Goal: Task Accomplishment & Management: Complete application form

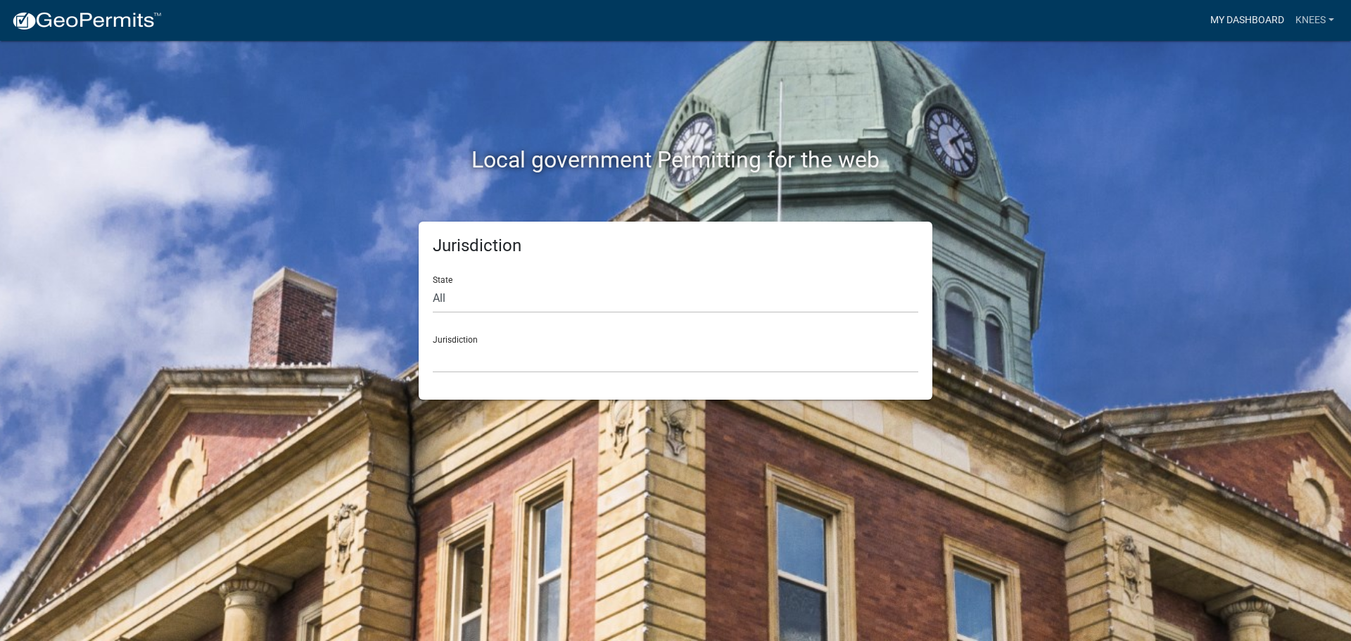
click at [1242, 25] on link "My Dashboard" at bounding box center [1247, 20] width 85 height 27
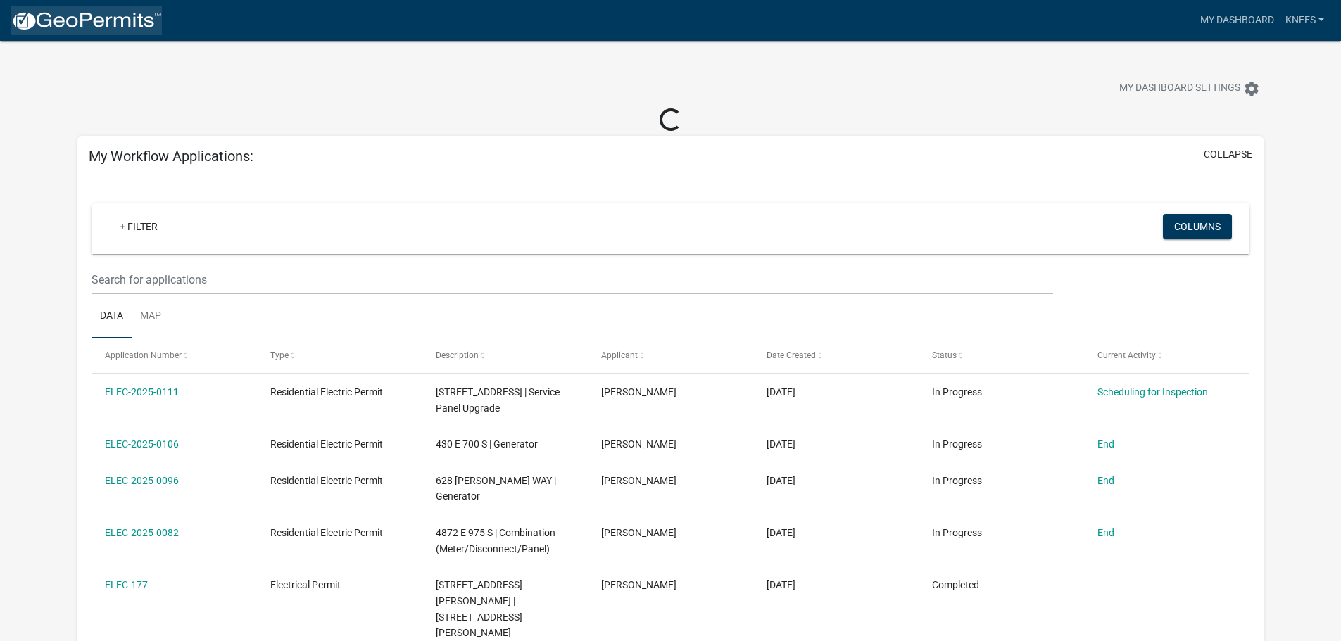
click at [106, 25] on img at bounding box center [86, 21] width 151 height 21
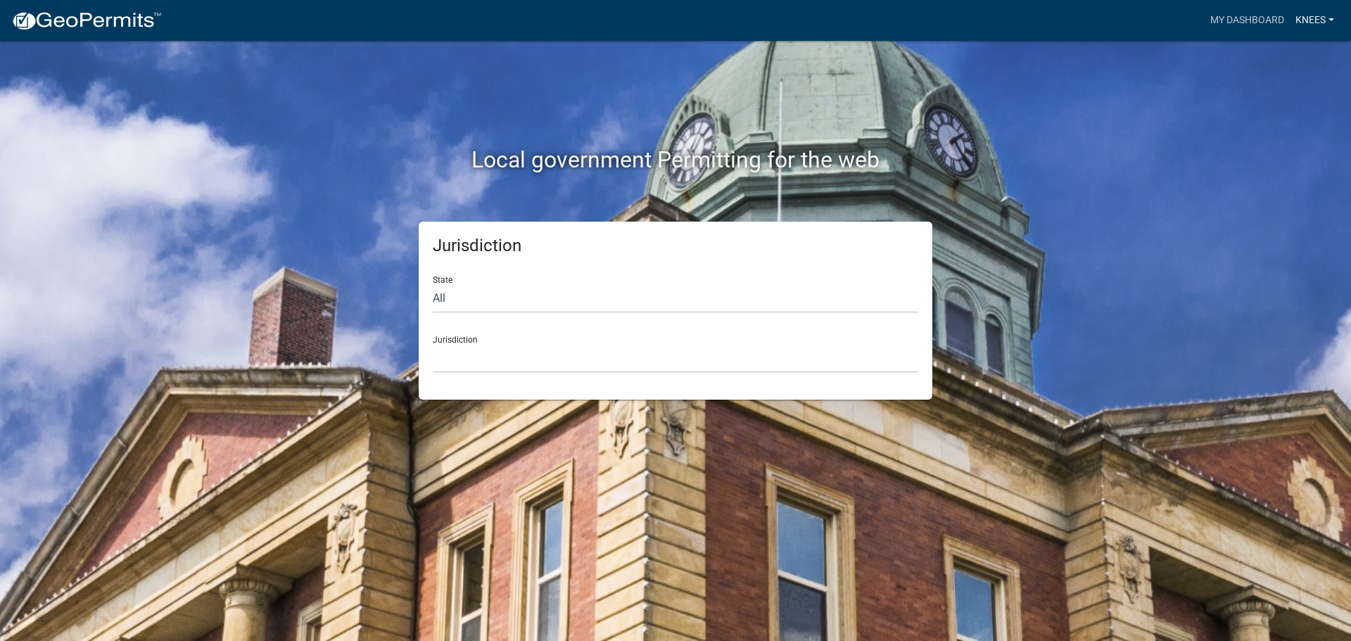
click at [1318, 18] on link "Knees" at bounding box center [1315, 20] width 50 height 27
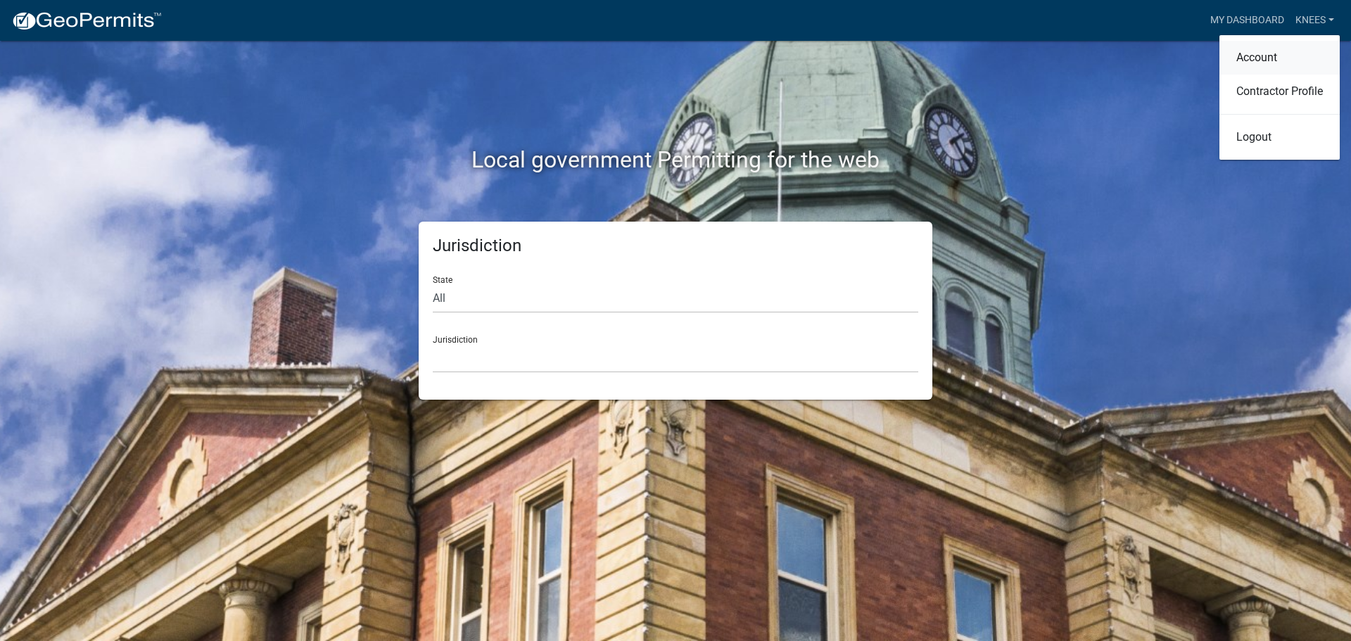
click at [1254, 58] on link "Account" at bounding box center [1280, 58] width 120 height 34
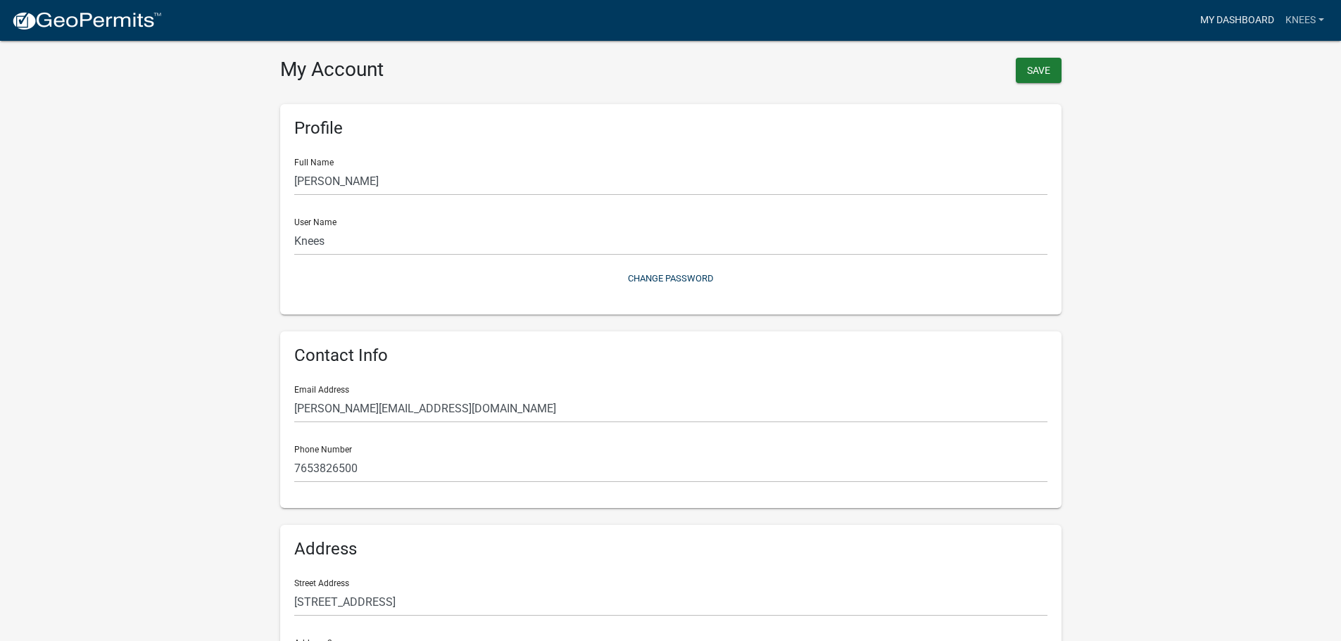
click at [1266, 18] on link "My Dashboard" at bounding box center [1236, 20] width 85 height 27
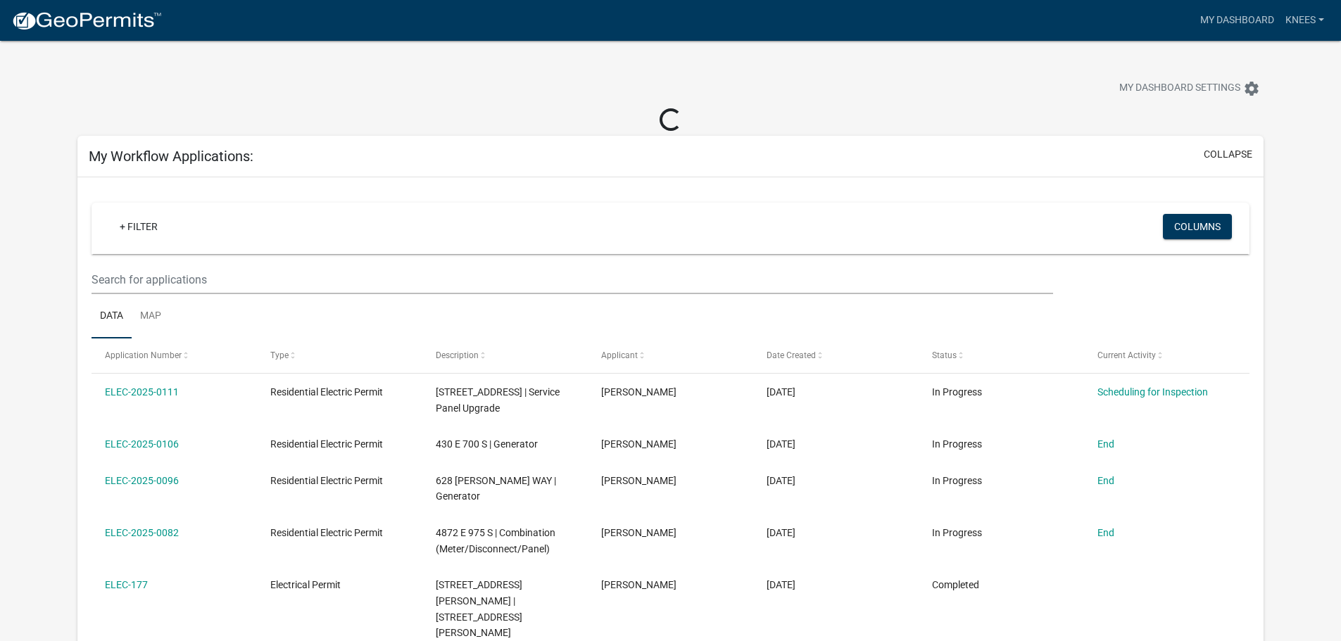
click at [244, 32] on div "My Dashboard Knees Account Contractor Profile Logout" at bounding box center [751, 20] width 1156 height 27
click at [84, 21] on img at bounding box center [86, 21] width 151 height 21
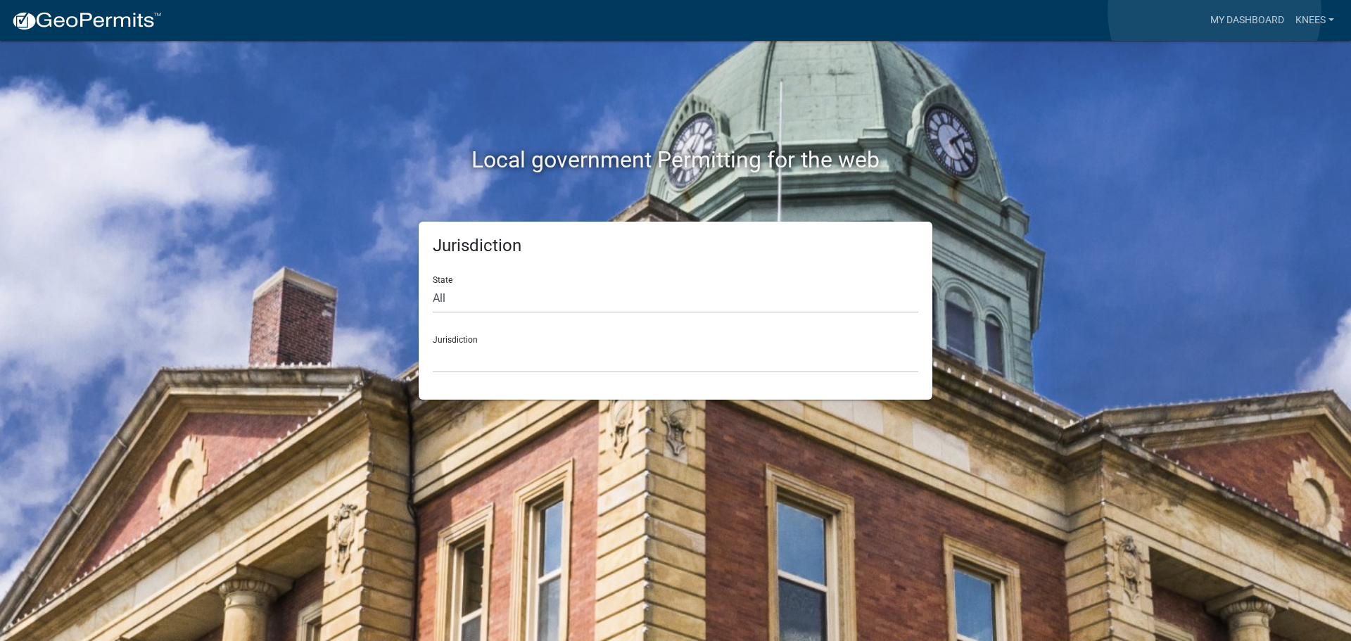
click at [1183, 19] on div "My Dashboard Knees Account Contractor Profile Logout" at bounding box center [756, 20] width 1167 height 27
click at [460, 305] on select "All [US_STATE] [US_STATE] [US_STATE] [US_STATE] [US_STATE] [US_STATE] [US_STATE…" at bounding box center [676, 298] width 486 height 29
select select "[US_STATE]"
click at [433, 284] on select "All [US_STATE] [US_STATE] [US_STATE] [US_STATE] [US_STATE] [US_STATE] [US_STATE…" at bounding box center [676, 298] width 486 height 29
click at [484, 337] on div "Jurisdiction City of [GEOGRAPHIC_DATA], [US_STATE] City of [GEOGRAPHIC_DATA], […" at bounding box center [676, 348] width 486 height 49
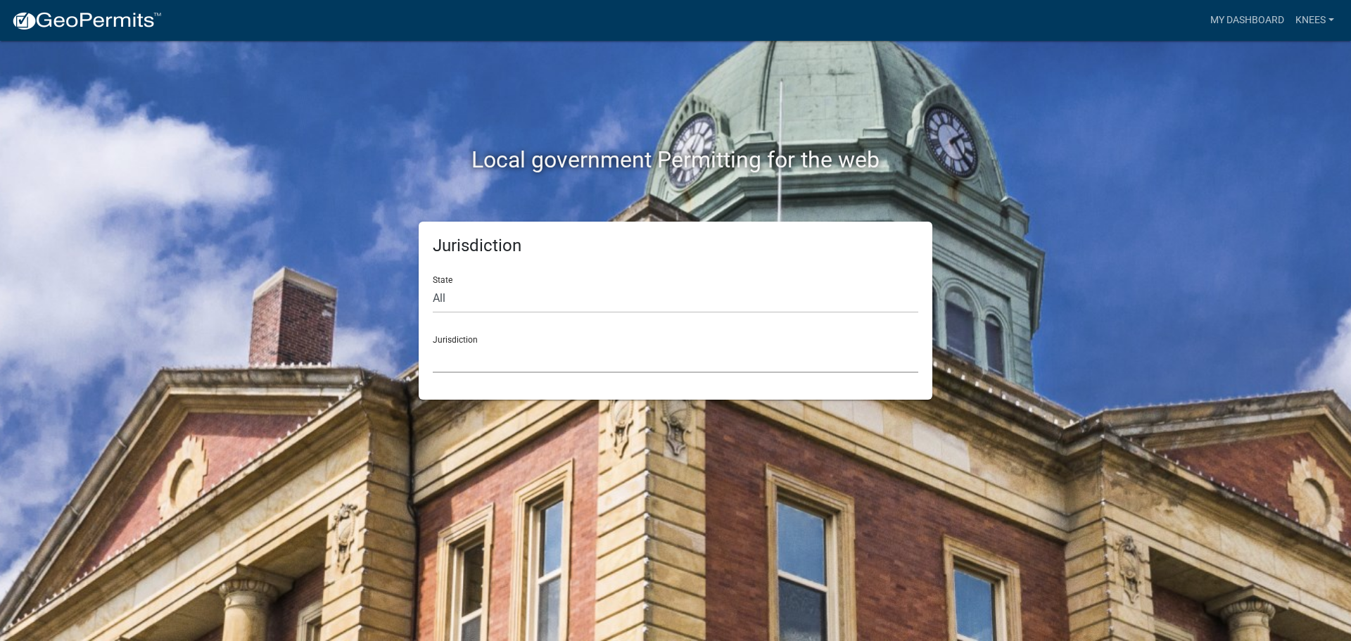
click at [492, 370] on select "City of [GEOGRAPHIC_DATA], [US_STATE] City of [GEOGRAPHIC_DATA], [US_STATE] Cit…" at bounding box center [676, 358] width 486 height 29
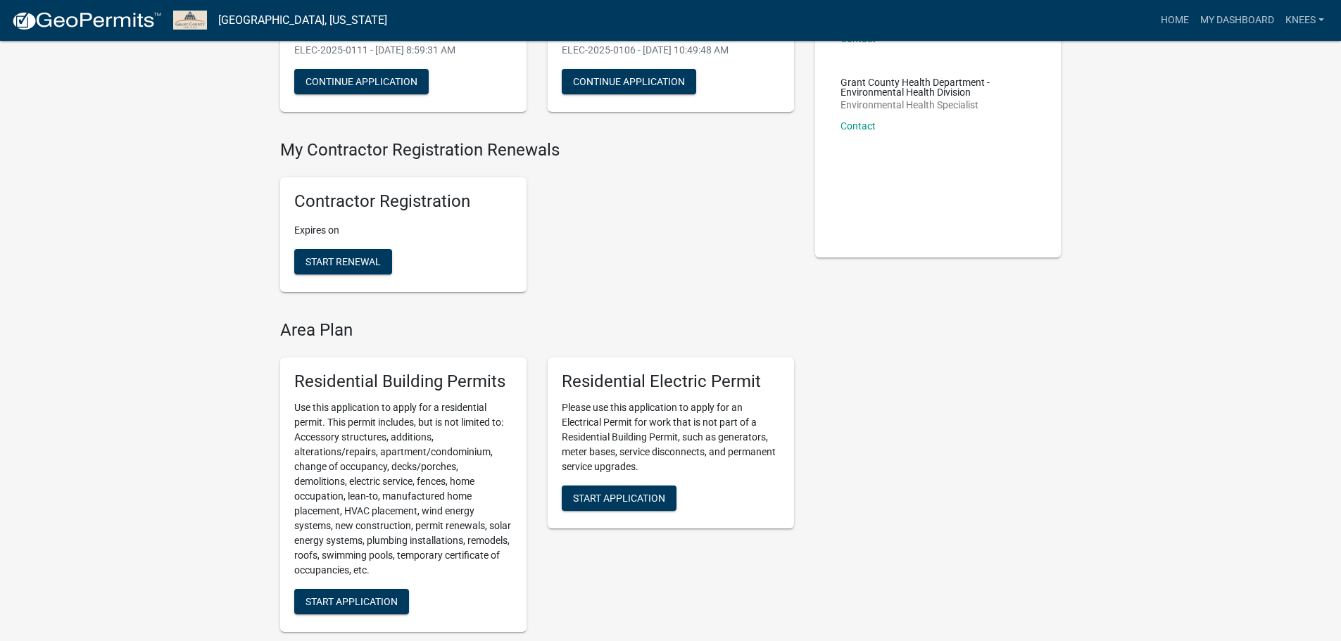
scroll to position [282, 0]
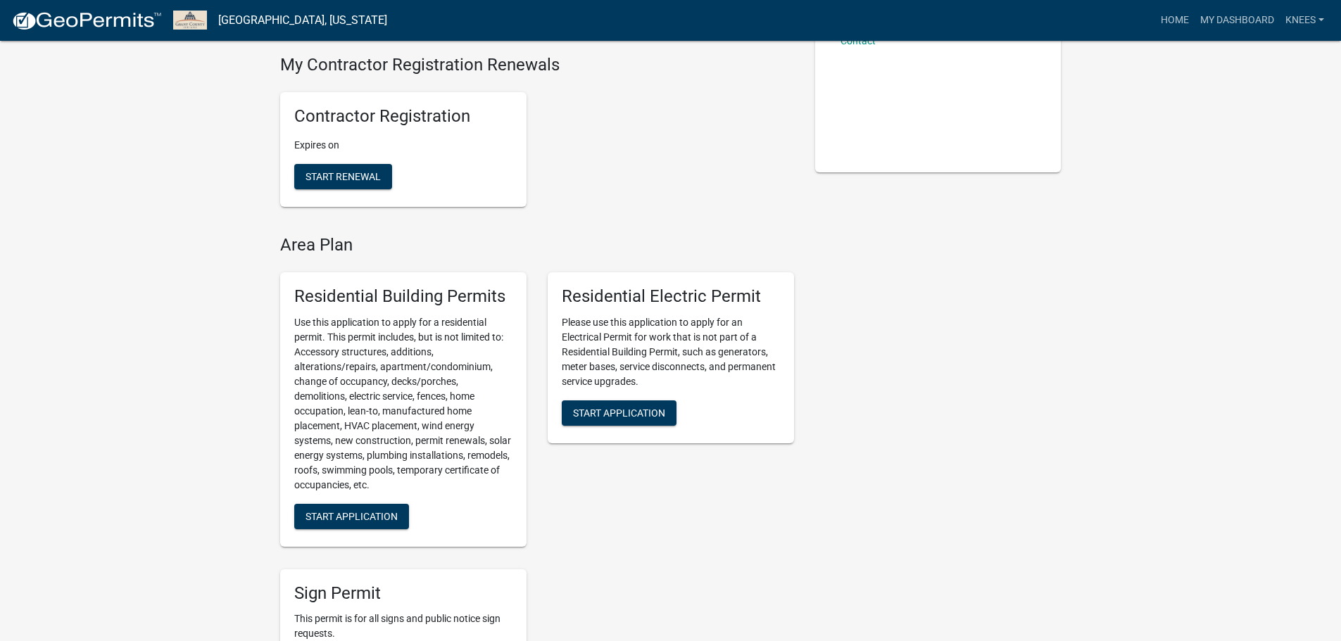
click at [676, 397] on div "Residential Electric Permit Please use this application to apply for an Electri…" at bounding box center [671, 357] width 246 height 171
click at [643, 412] on span "Start Application" at bounding box center [619, 412] width 92 height 11
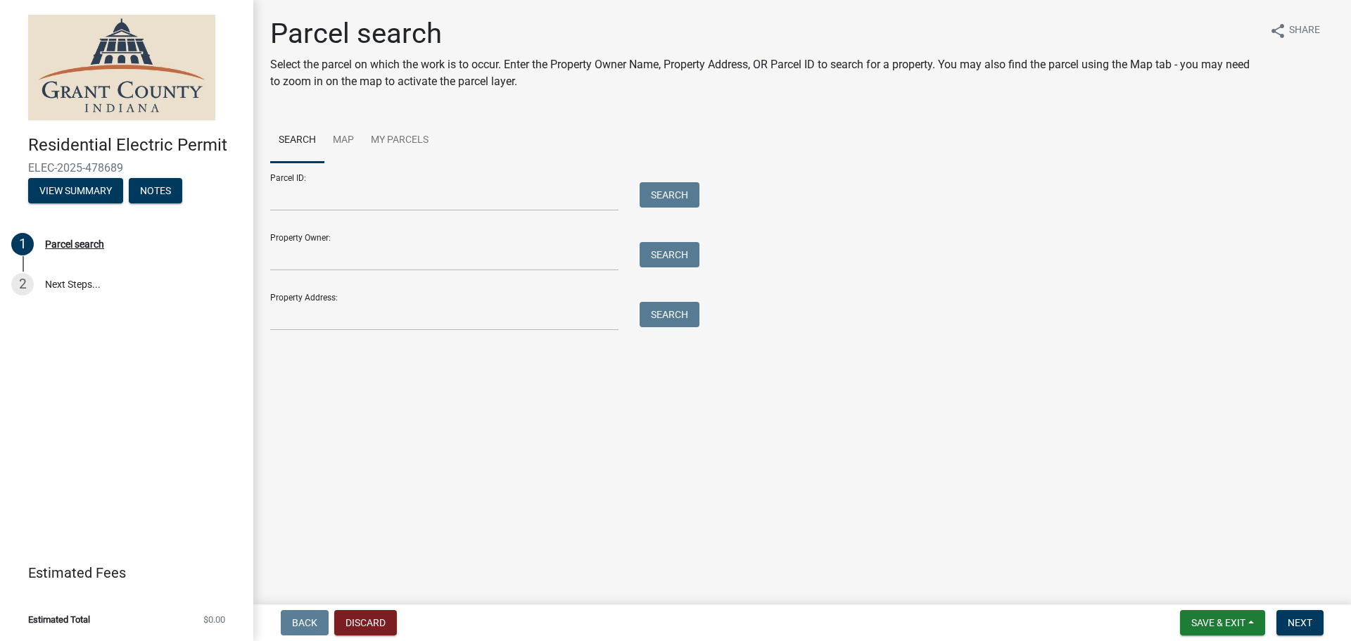
click at [367, 308] on main "Parcel search Select the parcel on which the work is to occur. Enter the Proper…" at bounding box center [802, 299] width 1098 height 599
click at [367, 305] on input "Property Address:" at bounding box center [444, 316] width 348 height 29
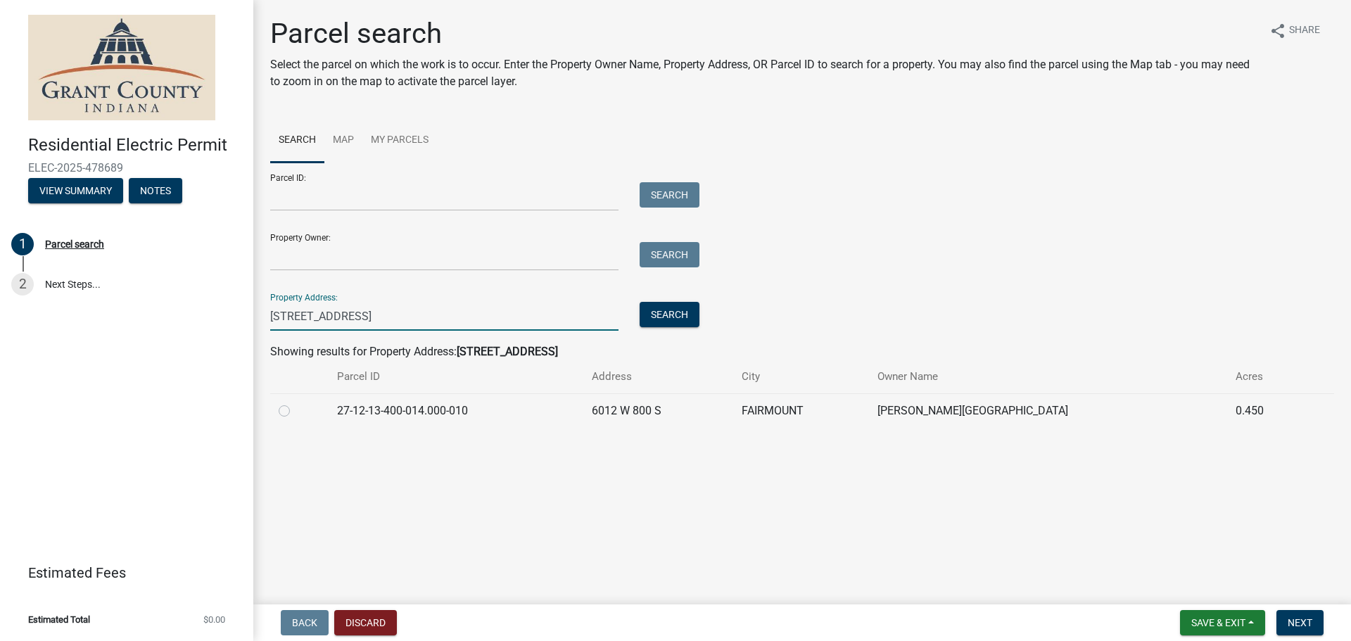
type input "[STREET_ADDRESS]"
click at [296, 403] on label at bounding box center [296, 403] width 0 height 0
click at [296, 412] on input "radio" at bounding box center [300, 407] width 9 height 9
radio input "true"
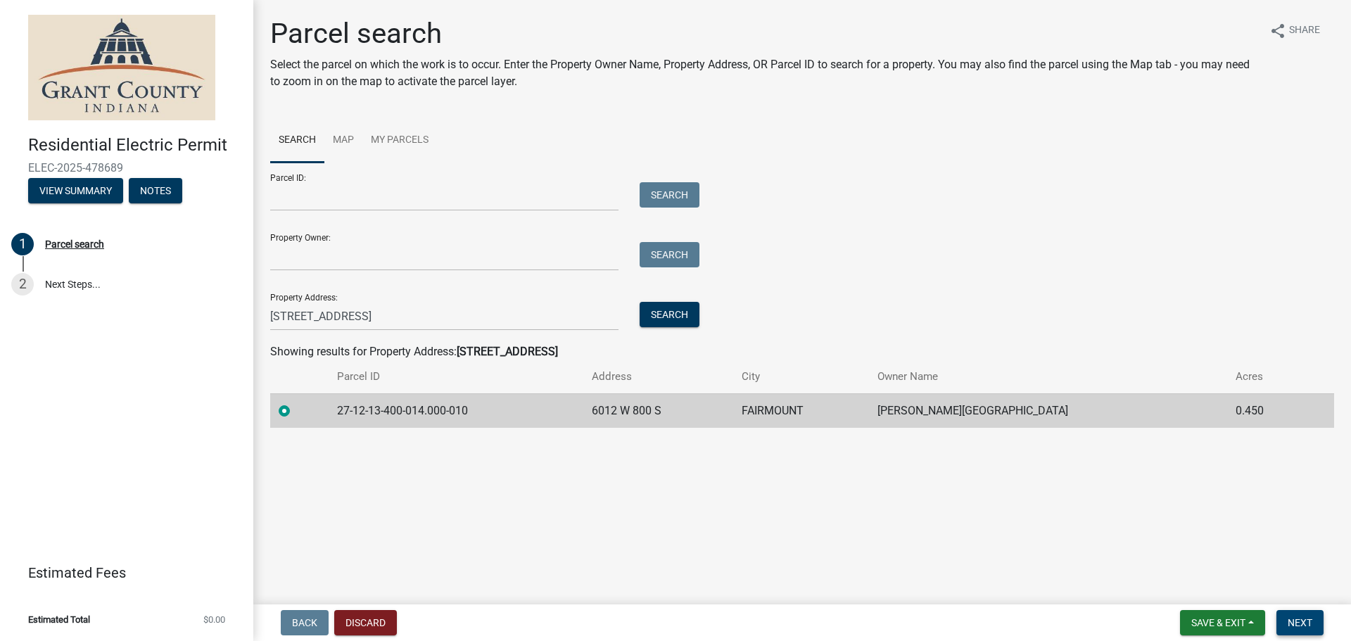
click at [1298, 617] on span "Next" at bounding box center [1300, 622] width 25 height 11
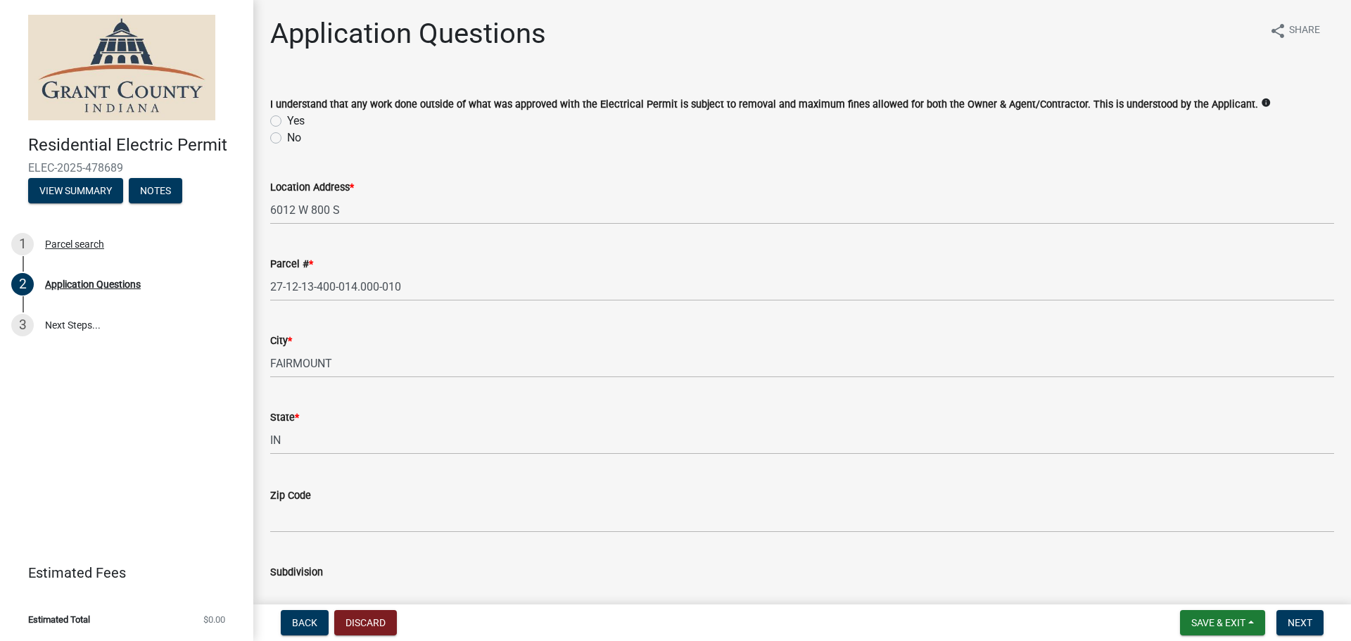
click at [287, 118] on label "Yes" at bounding box center [296, 121] width 18 height 17
click at [287, 118] on input "Yes" at bounding box center [291, 117] width 9 height 9
radio input "true"
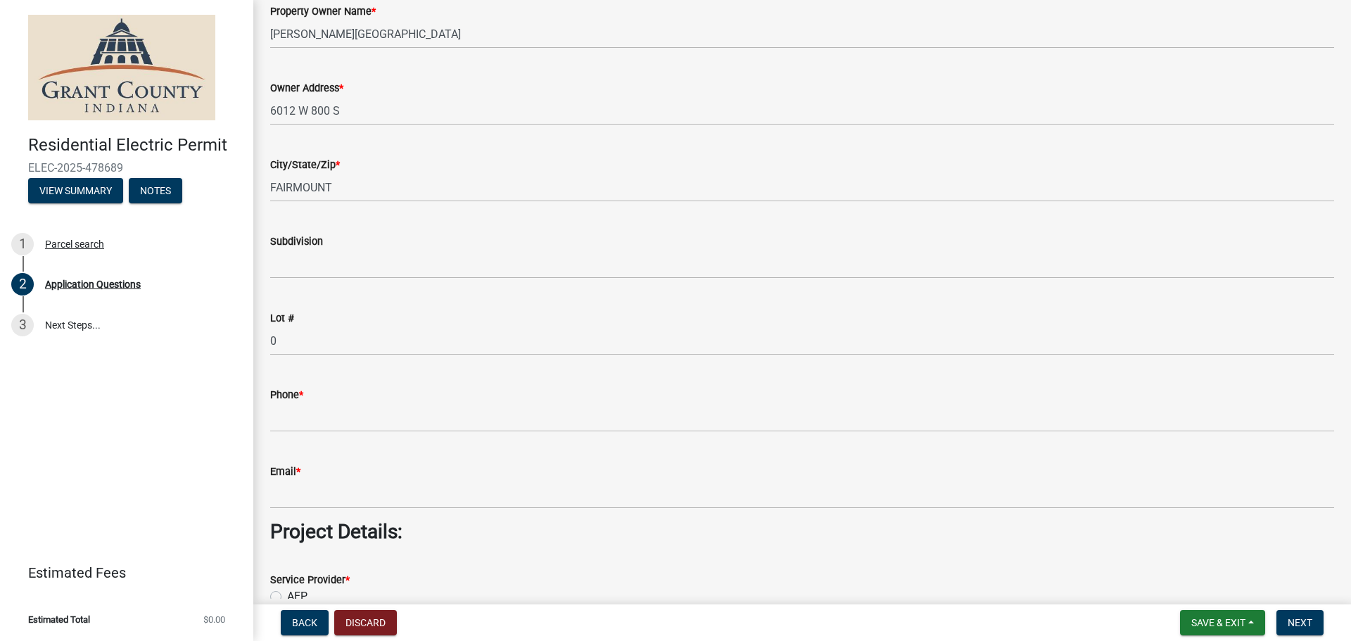
scroll to position [751, 0]
click at [308, 384] on div "Phone *" at bounding box center [802, 397] width 1064 height 65
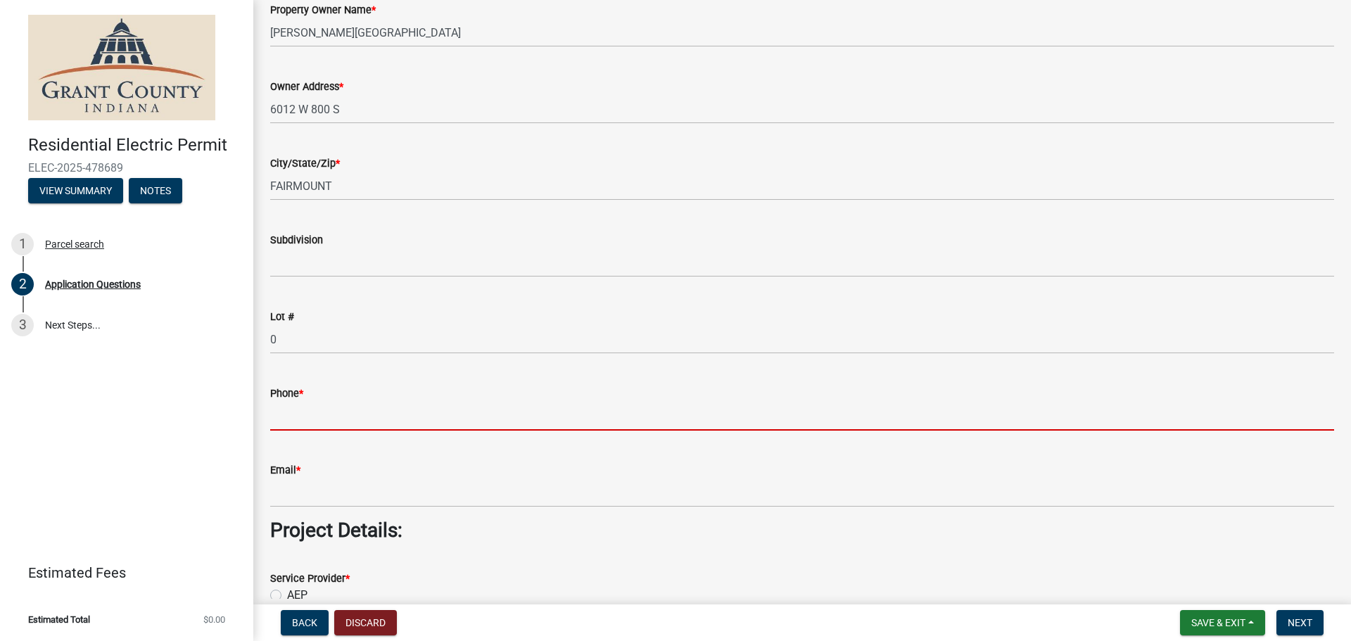
click at [315, 406] on input "Phone *" at bounding box center [802, 416] width 1064 height 29
type input "7653826500"
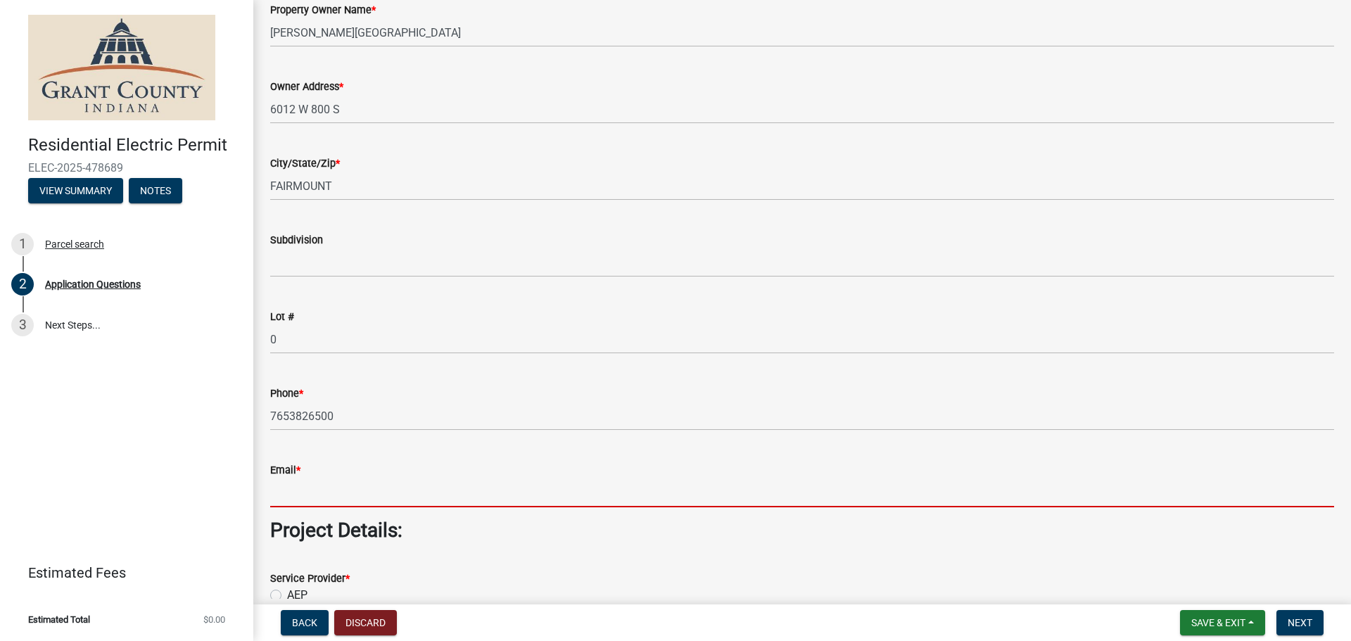
click at [406, 486] on input "Email *" at bounding box center [802, 493] width 1064 height 29
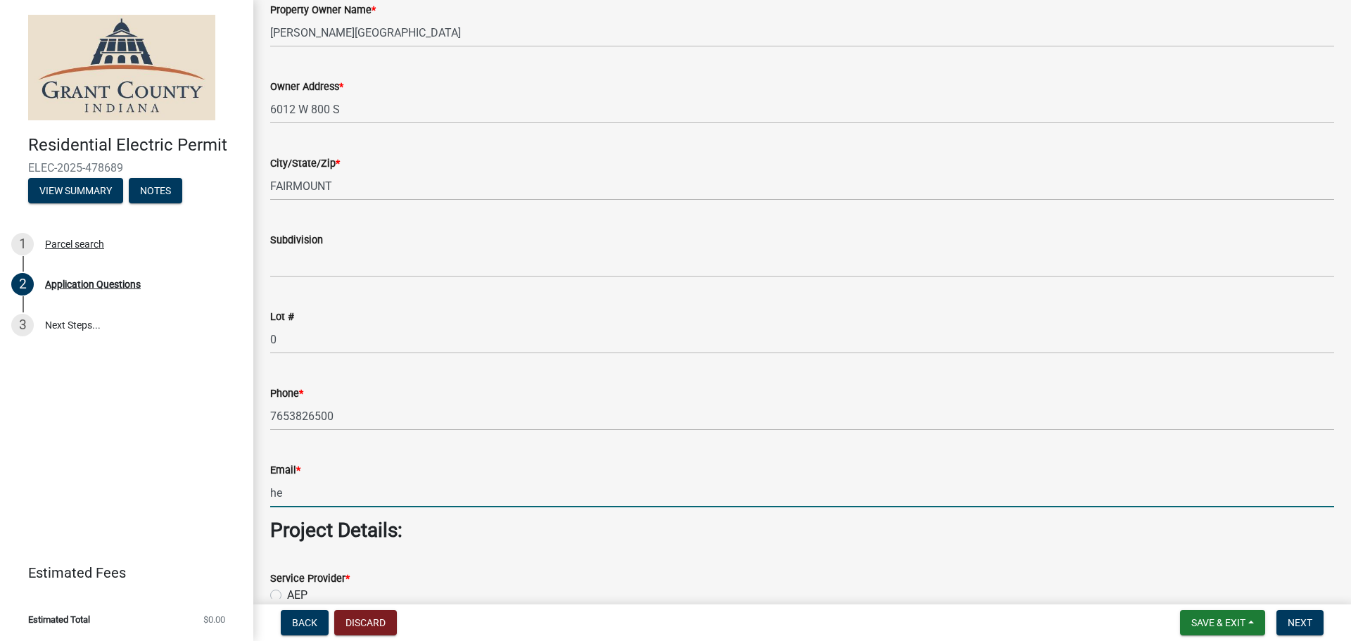
type input "h"
type input "l"
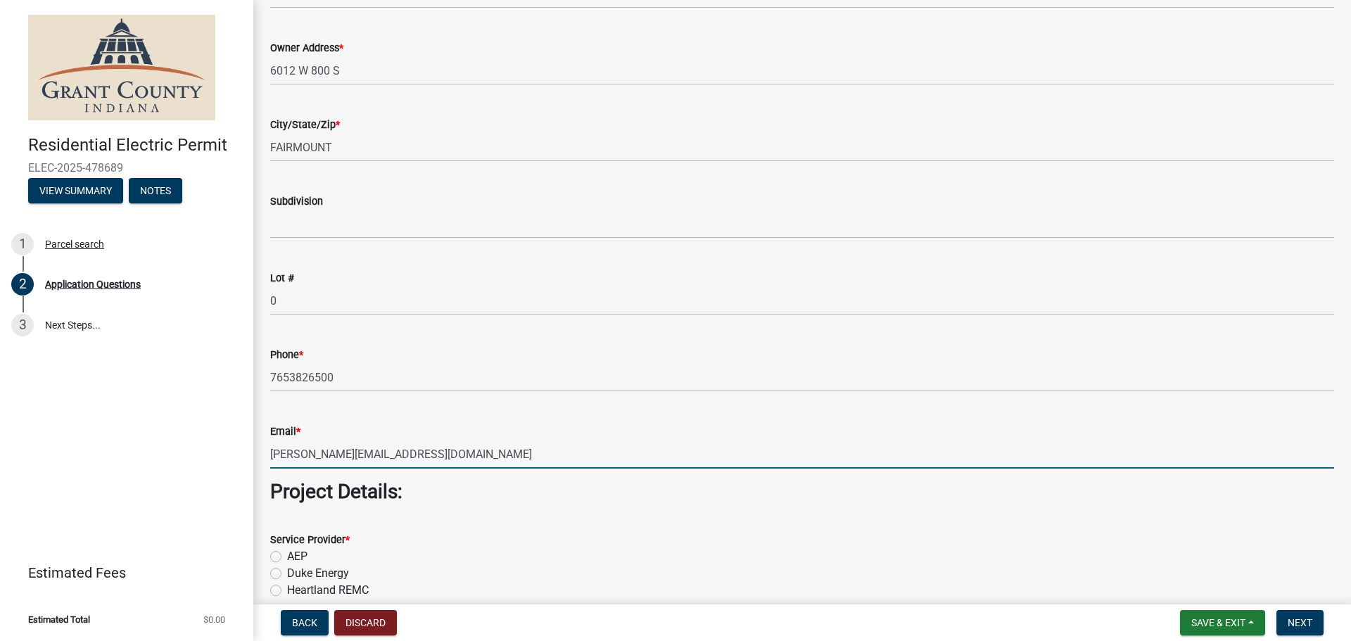
scroll to position [892, 0]
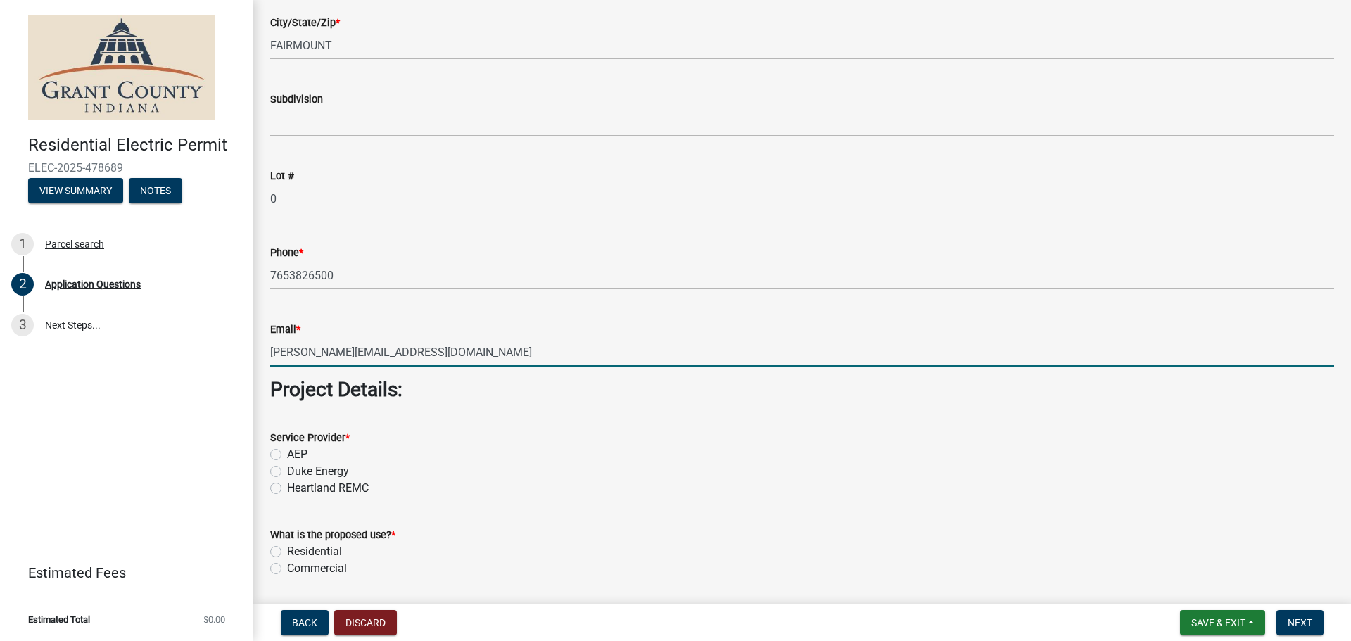
type input "[PERSON_NAME][EMAIL_ADDRESS][DOMAIN_NAME]"
click at [272, 448] on div "AEP" at bounding box center [802, 454] width 1064 height 17
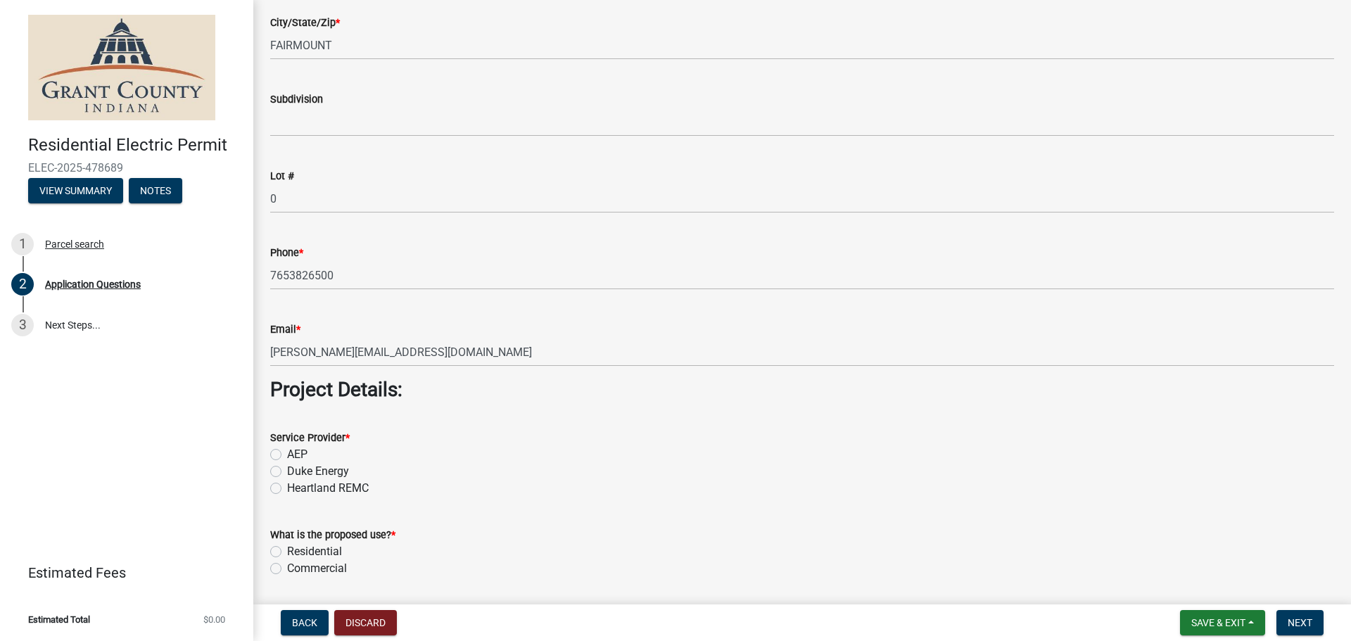
drag, startPoint x: 277, startPoint y: 453, endPoint x: 293, endPoint y: 480, distance: 31.3
click at [287, 453] on label "AEP" at bounding box center [297, 454] width 20 height 17
click at [287, 453] on input "AEP" at bounding box center [291, 450] width 9 height 9
radio input "true"
click at [287, 550] on label "Residential" at bounding box center [314, 551] width 55 height 17
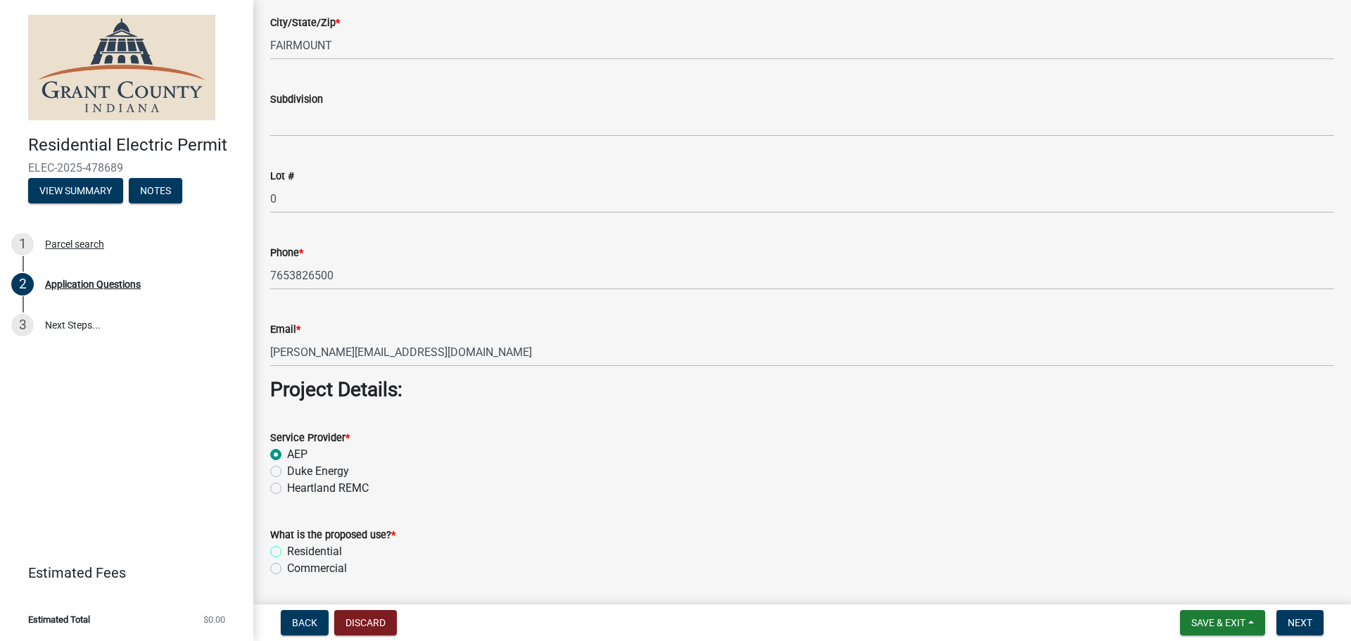
click at [287, 550] on input "Residential" at bounding box center [291, 547] width 9 height 9
radio input "true"
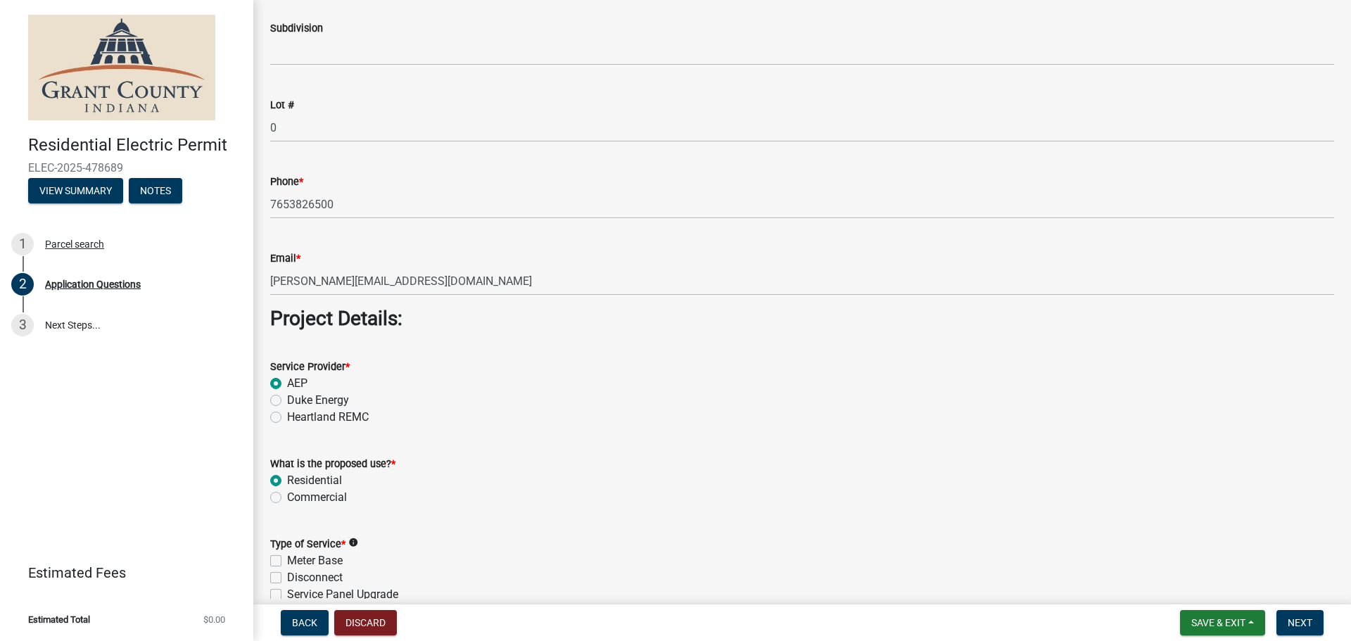
scroll to position [1079, 0]
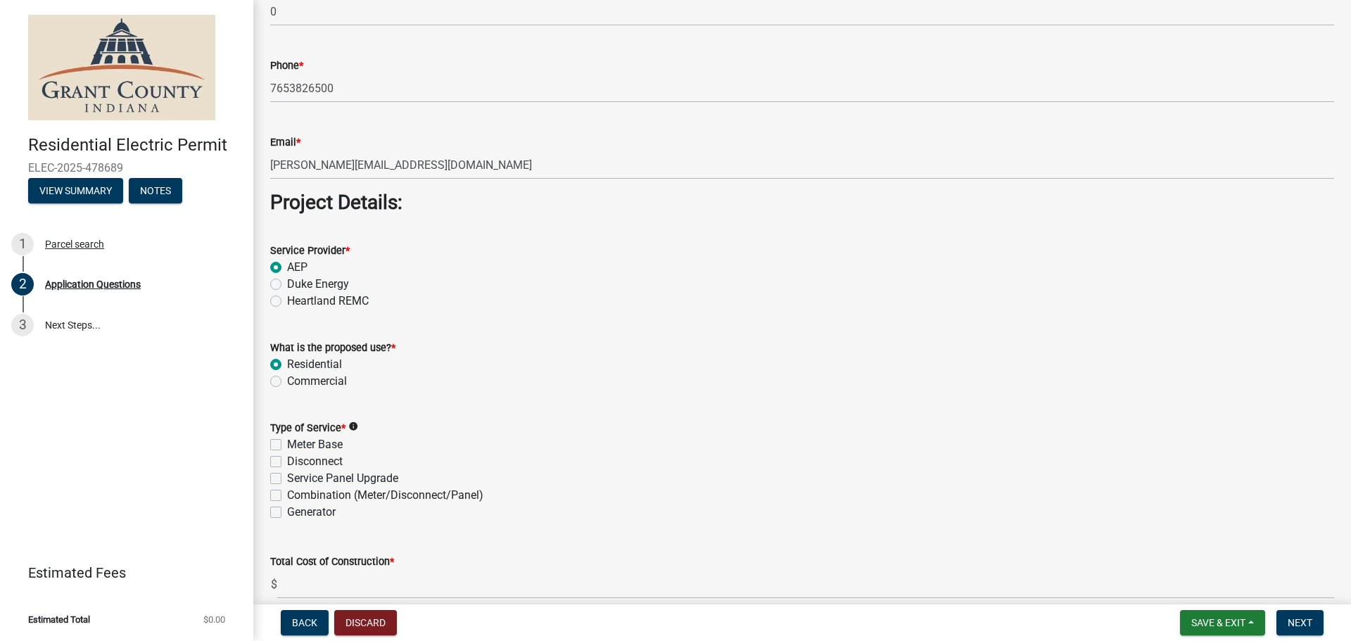
click at [287, 480] on label "Service Panel Upgrade" at bounding box center [342, 478] width 111 height 17
click at [287, 479] on input "Service Panel Upgrade" at bounding box center [291, 474] width 9 height 9
checkbox input "true"
checkbox input "false"
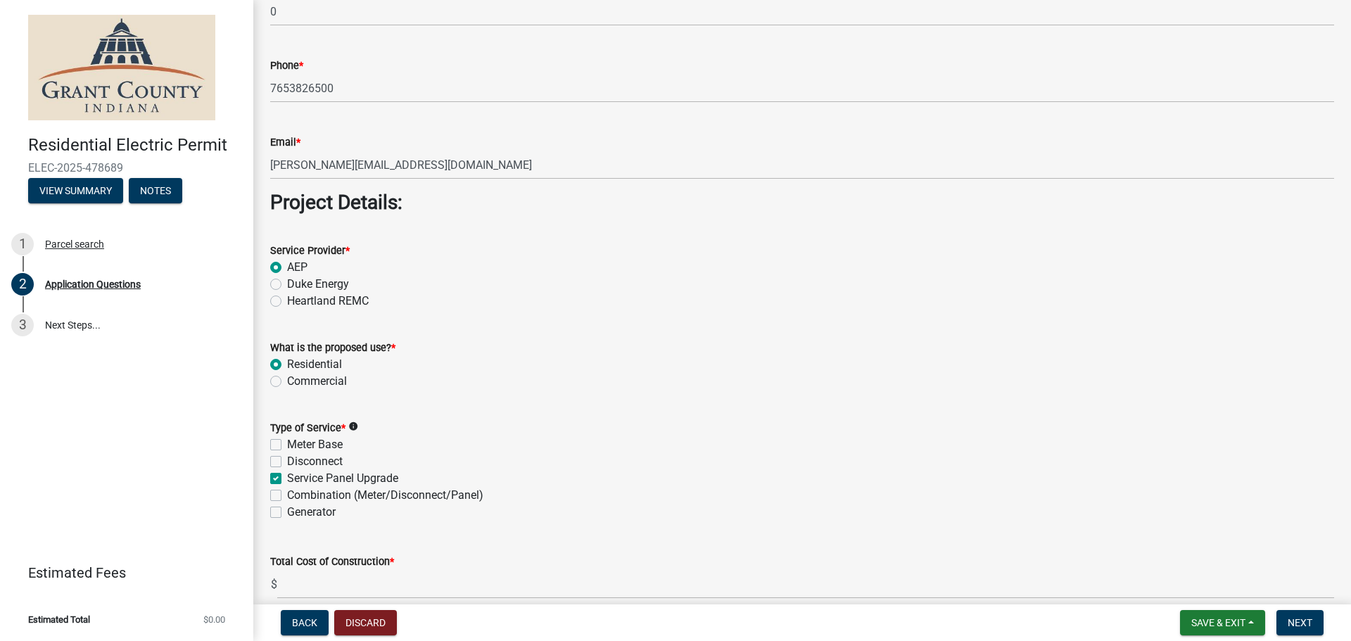
checkbox input "true"
checkbox input "false"
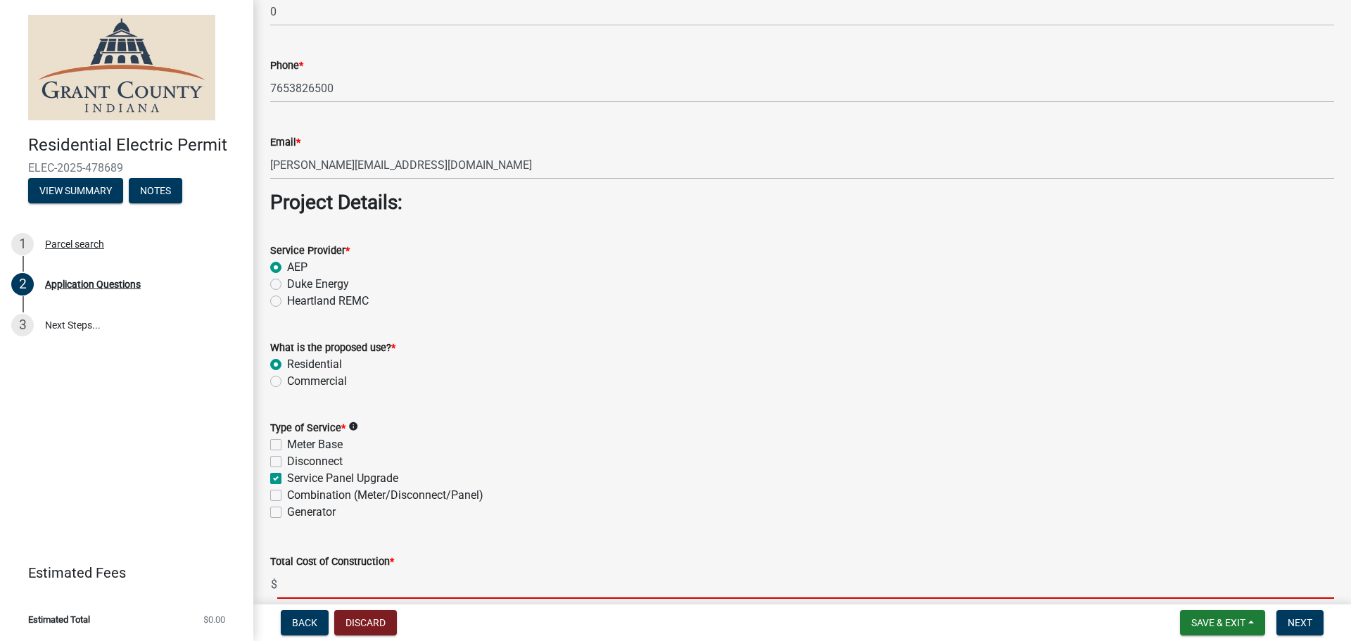
click at [306, 591] on input "text" at bounding box center [805, 584] width 1057 height 29
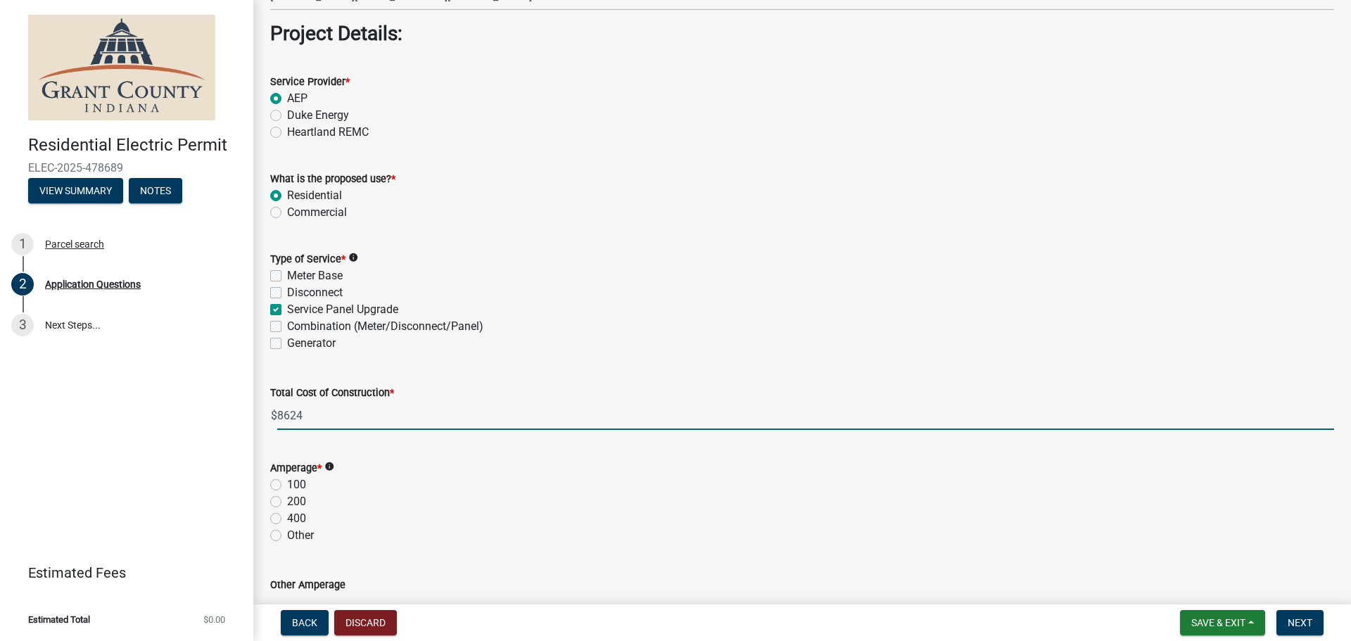
scroll to position [1267, 0]
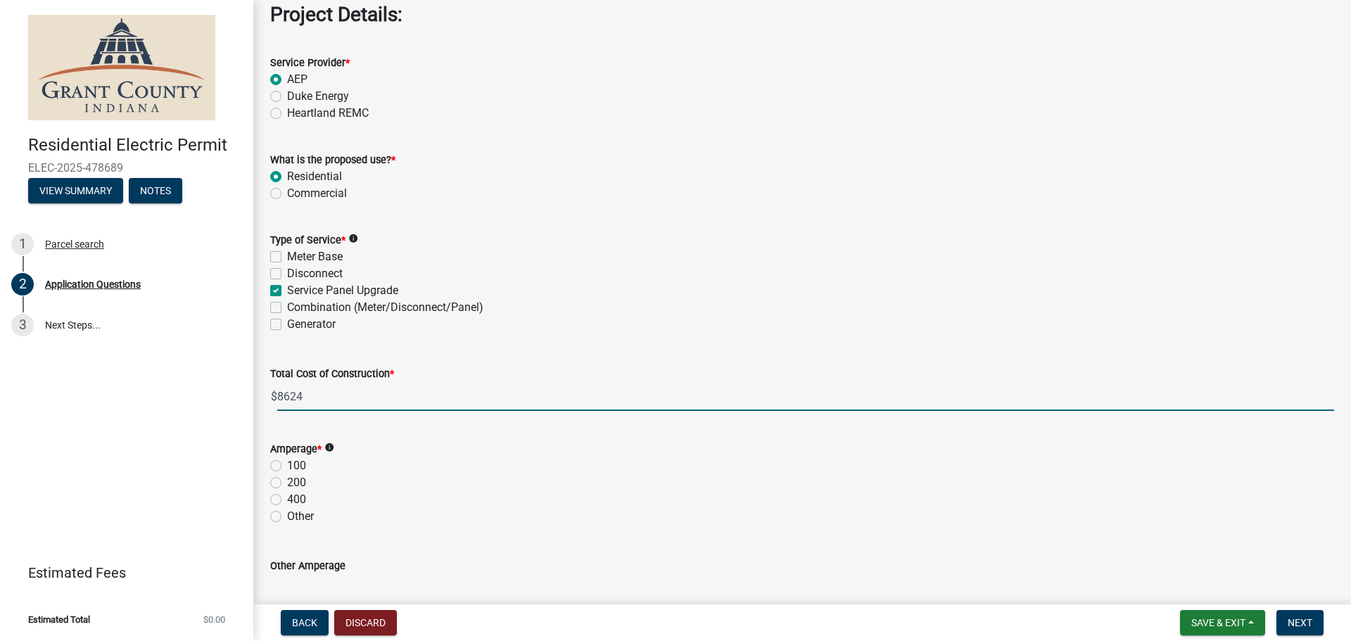
type input "8624.00"
drag, startPoint x: 271, startPoint y: 477, endPoint x: 273, endPoint y: 484, distance: 8.0
click at [270, 477] on div "200" at bounding box center [802, 482] width 1064 height 17
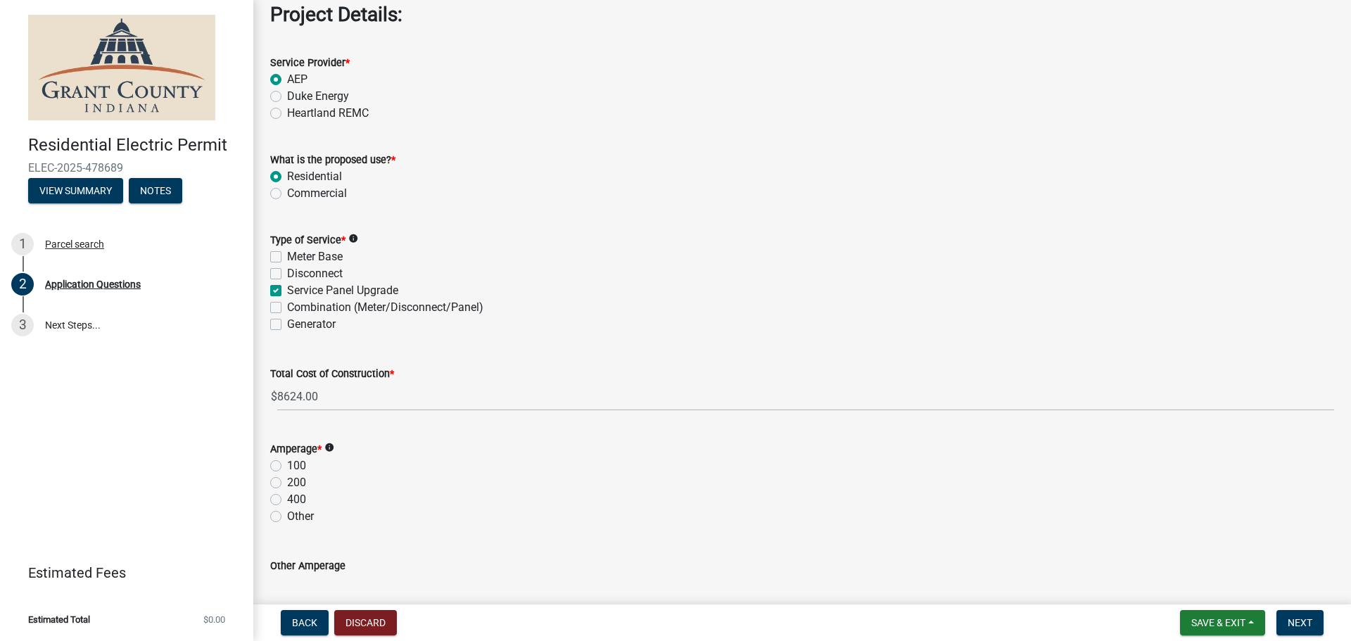
click at [287, 484] on label "200" at bounding box center [296, 482] width 19 height 17
click at [287, 484] on input "200" at bounding box center [291, 478] width 9 height 9
radio input "true"
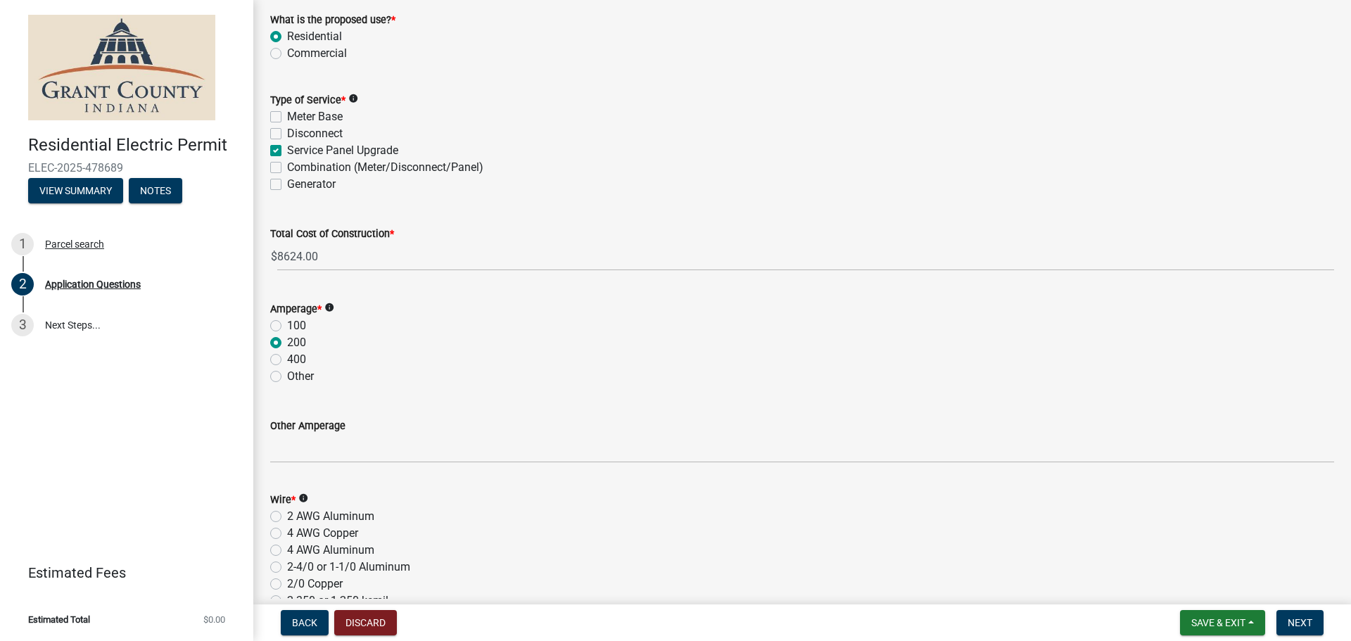
scroll to position [1408, 0]
click at [270, 517] on div "Wire * info 2 AWG Aluminum 4 AWG Copper 4 AWG Aluminum 2-4/0 or 1-1/0 Aluminum …" at bounding box center [802, 550] width 1085 height 152
click at [287, 518] on label "2 AWG Aluminum" at bounding box center [330, 515] width 87 height 17
click at [287, 517] on input "2 AWG Aluminum" at bounding box center [291, 511] width 9 height 9
radio input "true"
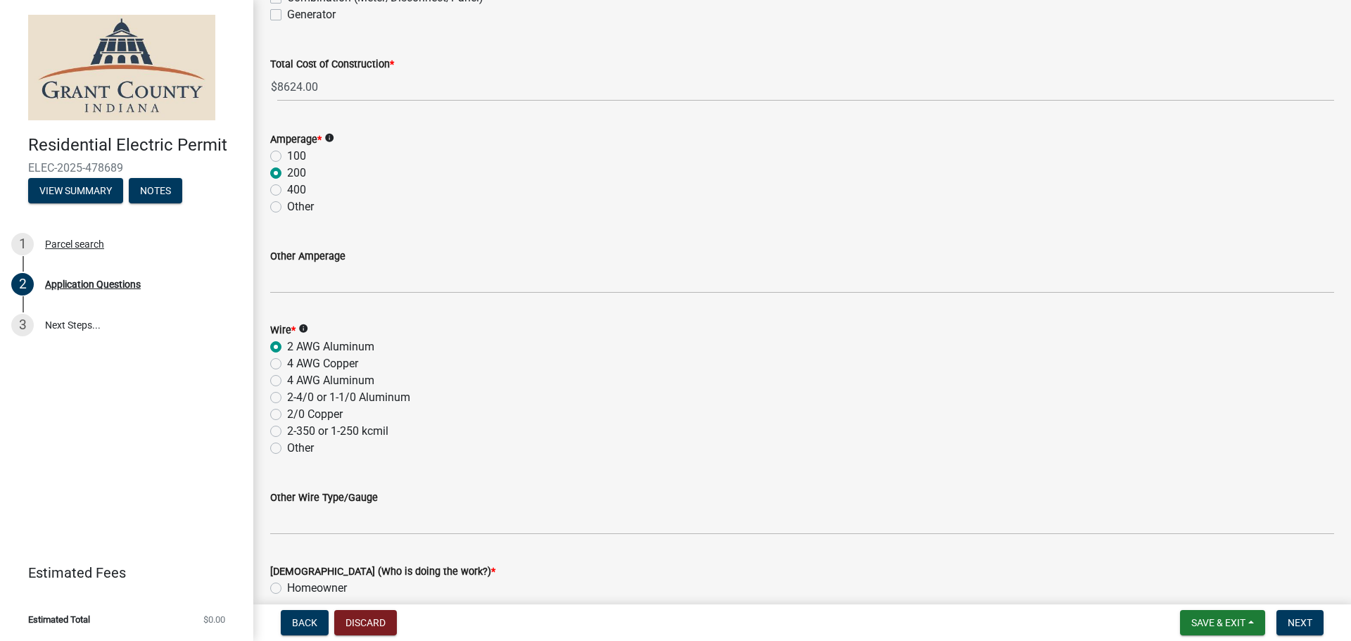
scroll to position [1596, 0]
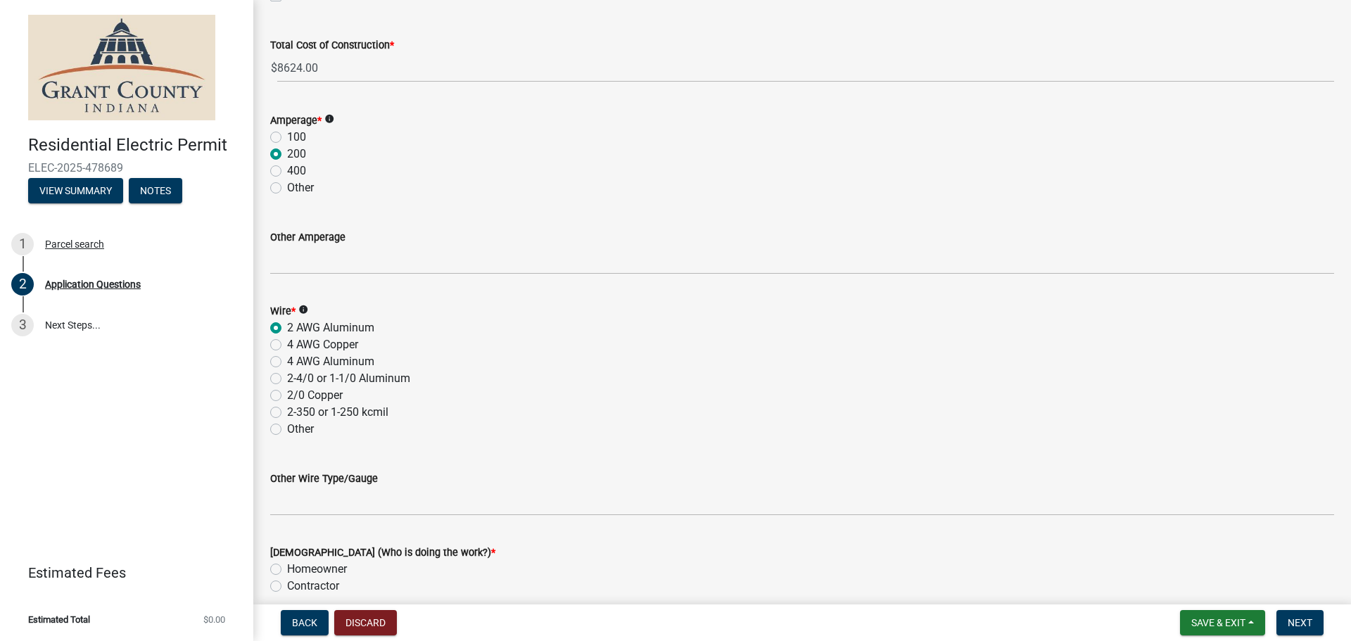
click at [287, 586] on label "Contractor" at bounding box center [313, 586] width 52 height 17
click at [287, 586] on input "Contractor" at bounding box center [291, 582] width 9 height 9
radio input "true"
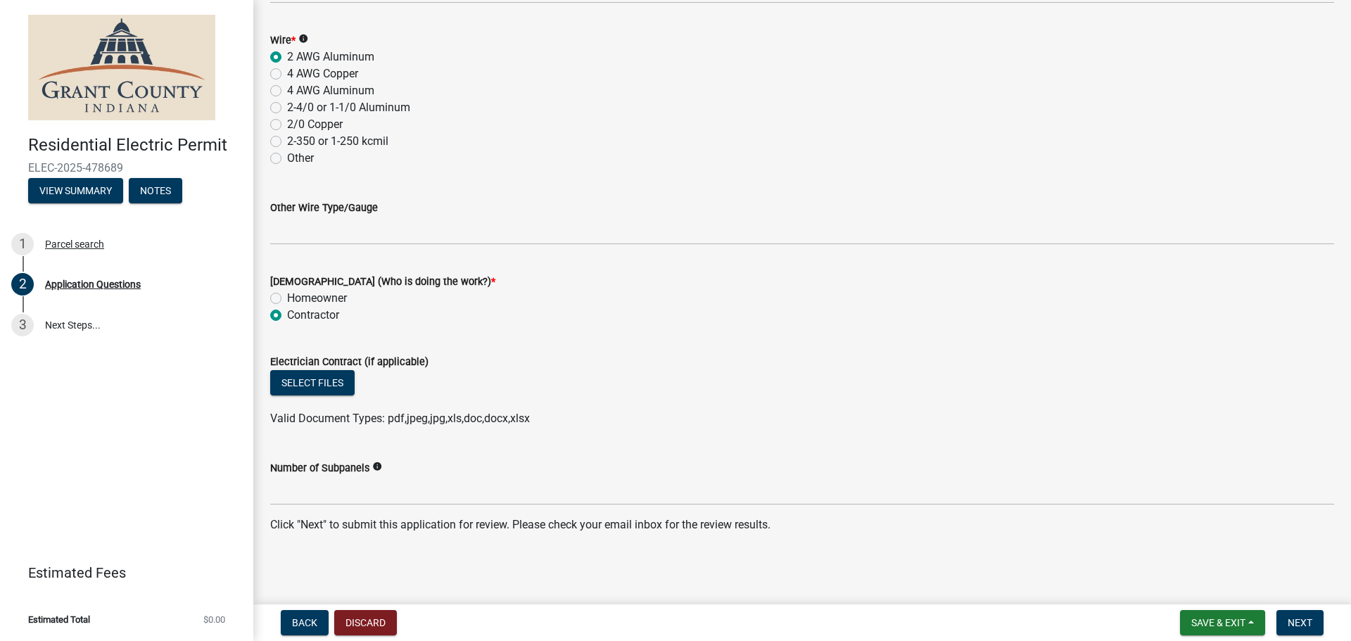
scroll to position [1867, 0]
click at [336, 379] on button "Select files" at bounding box center [312, 382] width 84 height 25
click at [314, 367] on div "Electrician Contract (if applicable)" at bounding box center [802, 361] width 1064 height 17
click at [314, 379] on button "Select files" at bounding box center [312, 382] width 84 height 25
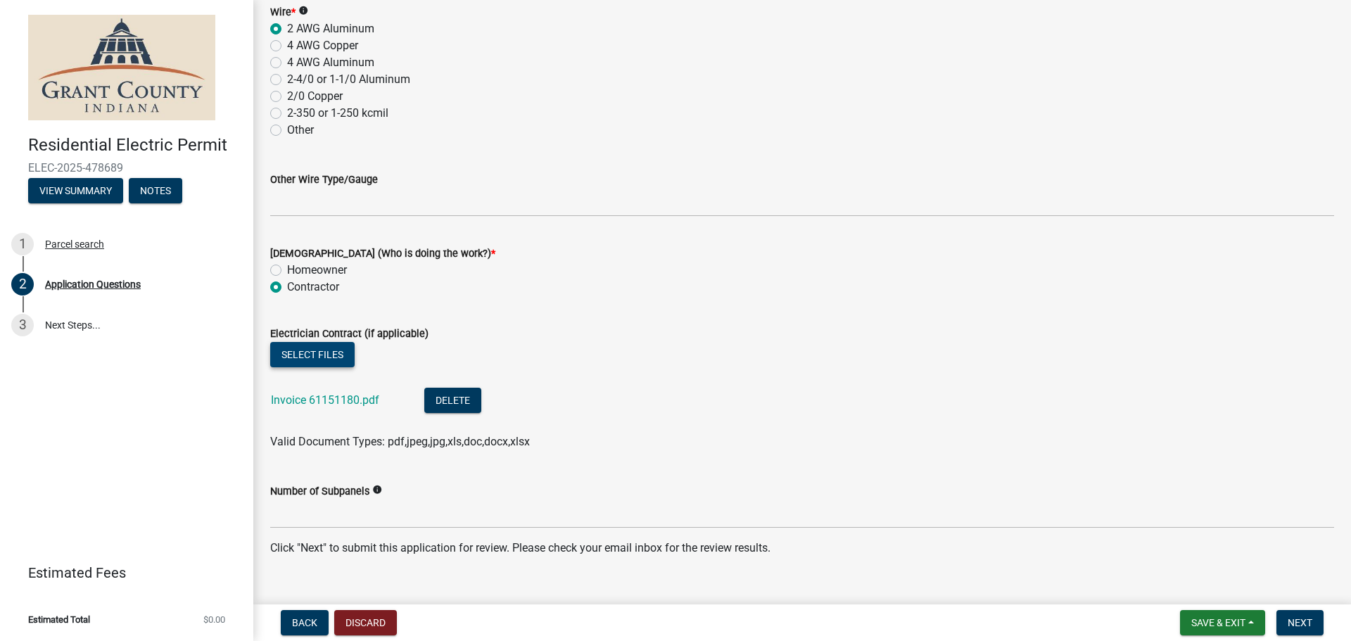
scroll to position [1919, 0]
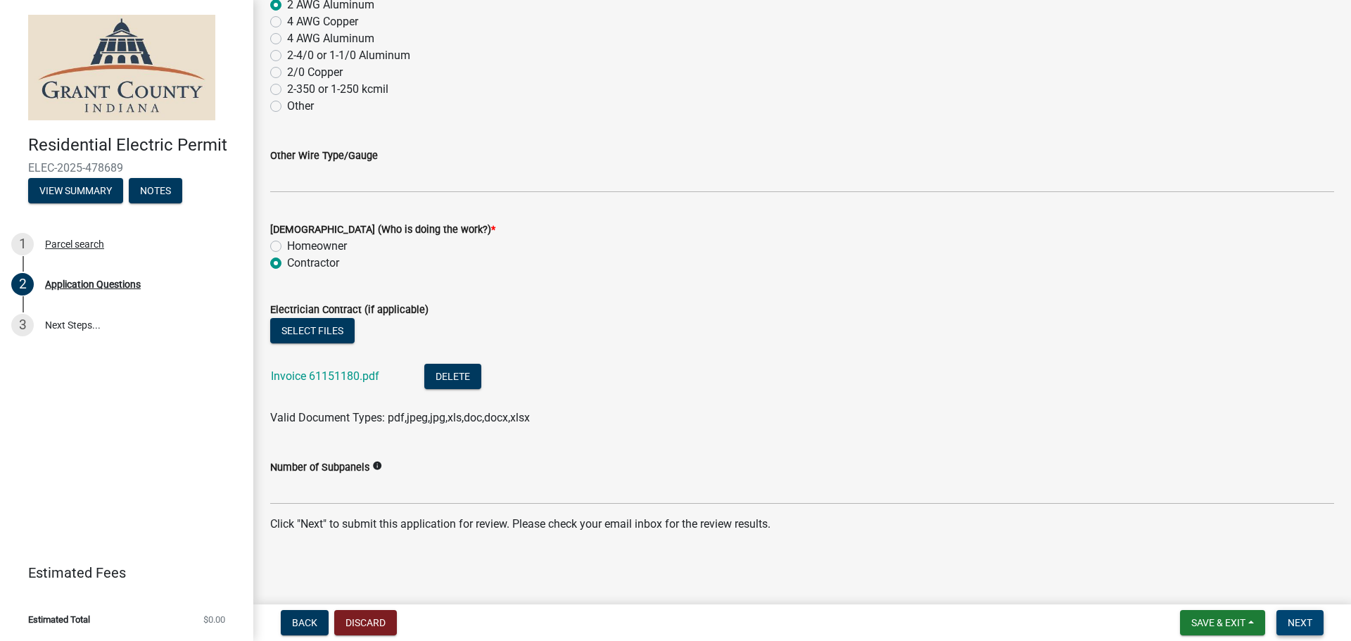
click at [1297, 627] on span "Next" at bounding box center [1300, 622] width 25 height 11
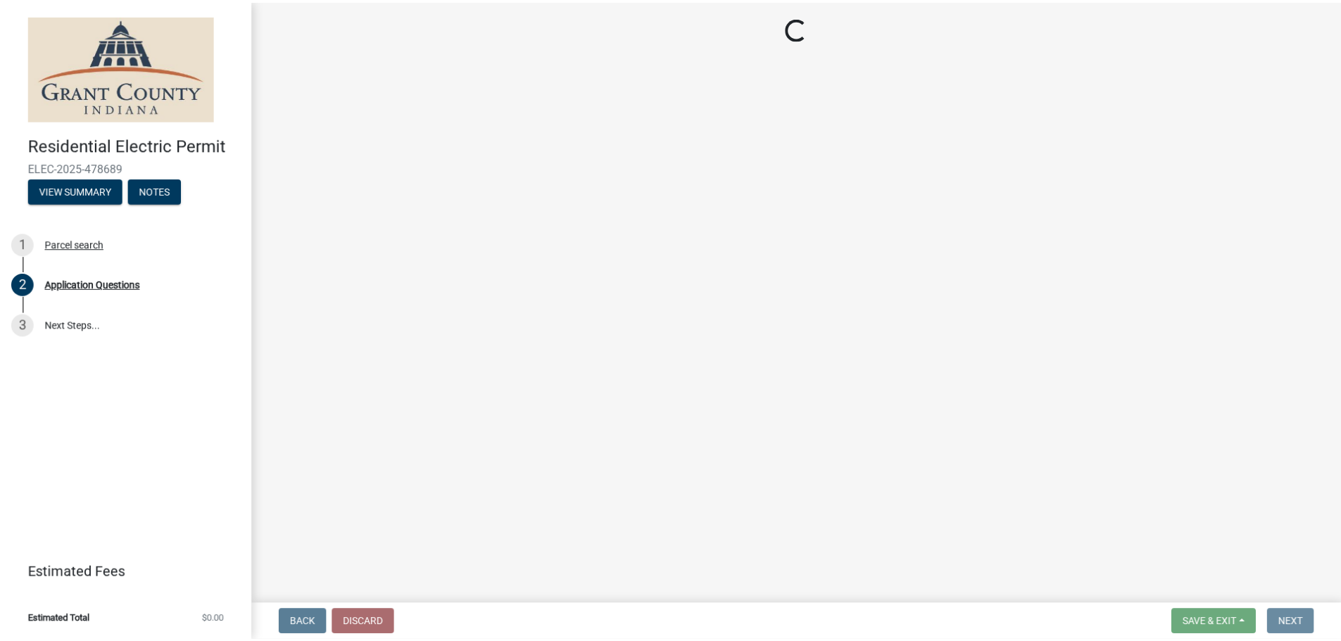
scroll to position [0, 0]
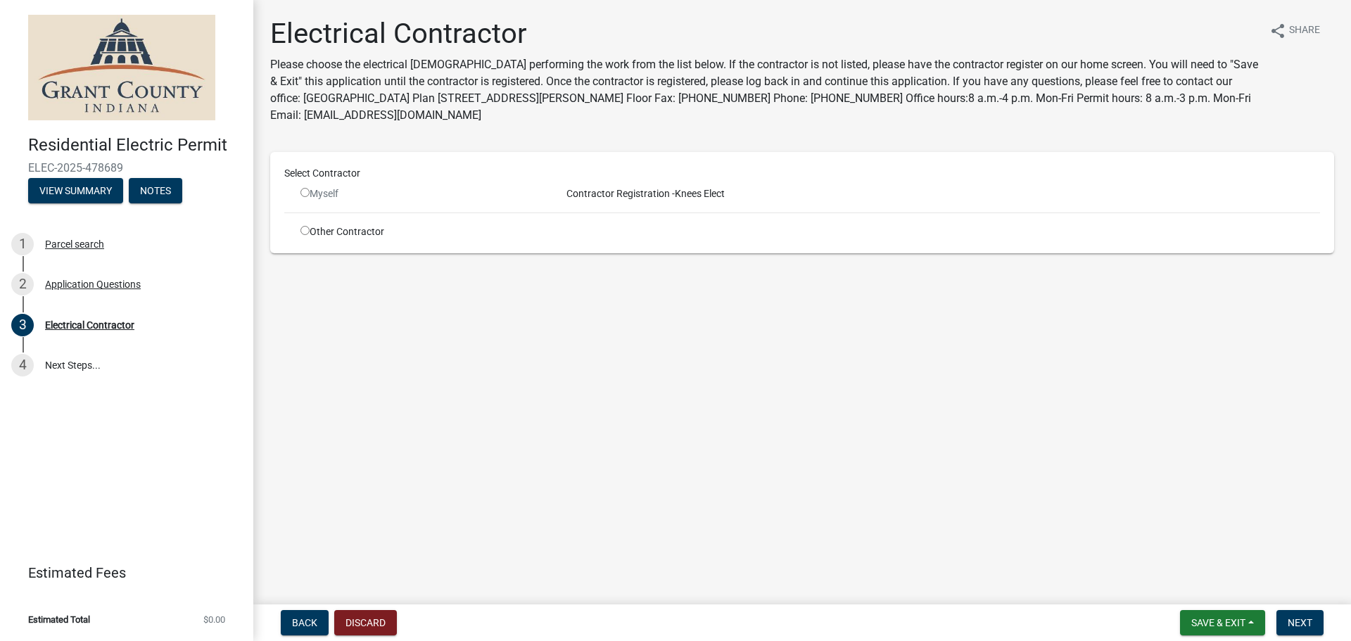
drag, startPoint x: 299, startPoint y: 187, endPoint x: 316, endPoint y: 197, distance: 19.9
click at [301, 187] on div "Myself" at bounding box center [420, 194] width 260 height 15
click at [316, 197] on div "Myself" at bounding box center [420, 194] width 239 height 15
click at [303, 191] on input "radio" at bounding box center [305, 192] width 9 height 9
click at [304, 187] on div "Myself" at bounding box center [420, 194] width 239 height 15
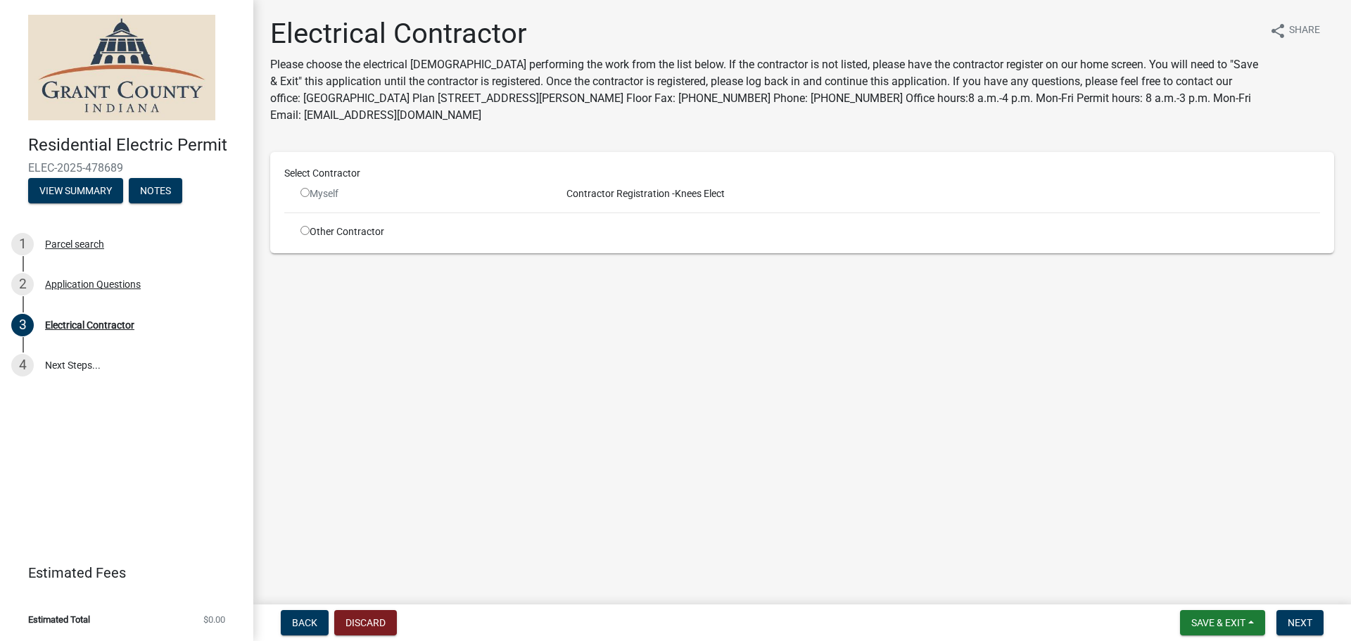
click at [306, 189] on input "radio" at bounding box center [305, 192] width 9 height 9
radio input "false"
click at [697, 193] on div "Contractor Registration - Knees Elect" at bounding box center [940, 194] width 781 height 15
click at [306, 232] on div "Select Contractor Myself Contractor Registration - Knees Elect Other Contractor" at bounding box center [802, 202] width 1036 height 73
click at [306, 232] on input "radio" at bounding box center [305, 230] width 9 height 9
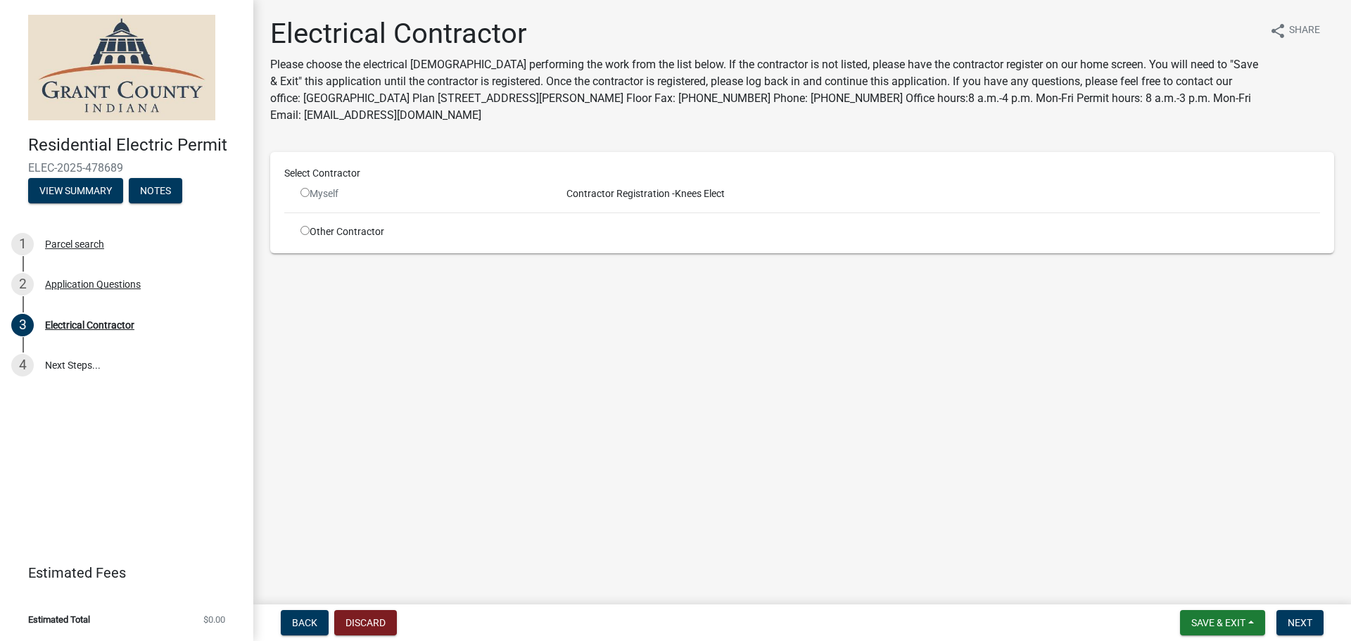
radio input "true"
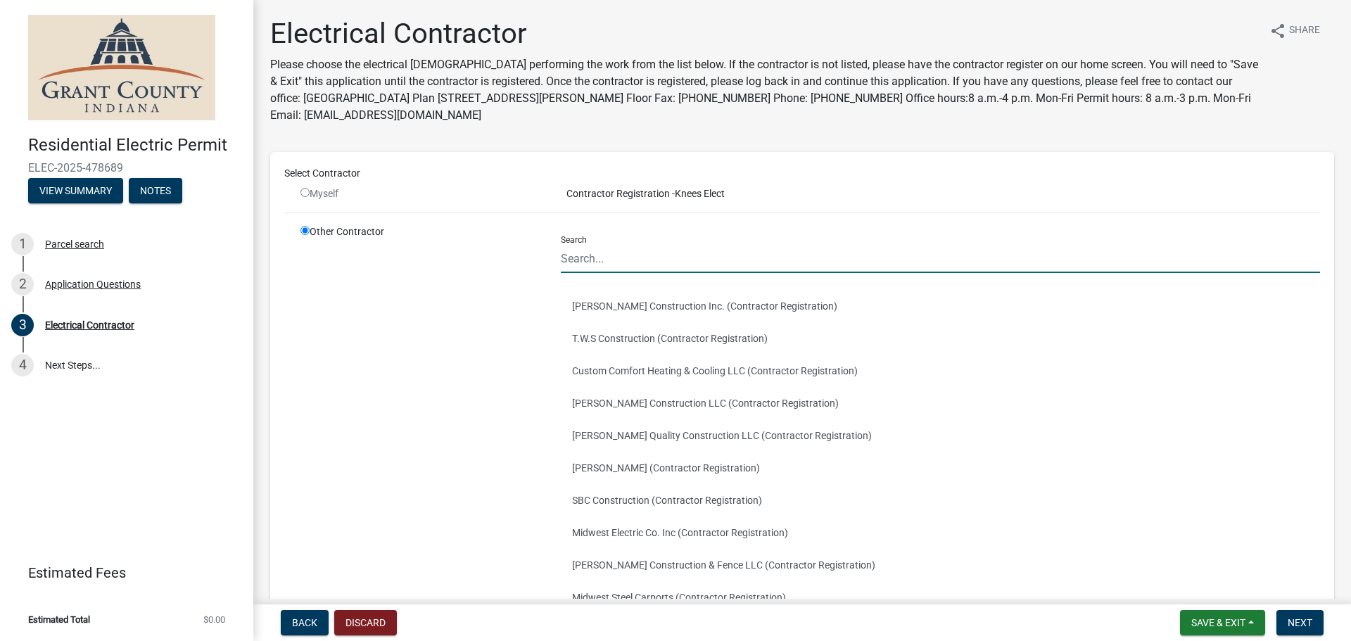
click at [683, 251] on input "Search" at bounding box center [940, 258] width 759 height 29
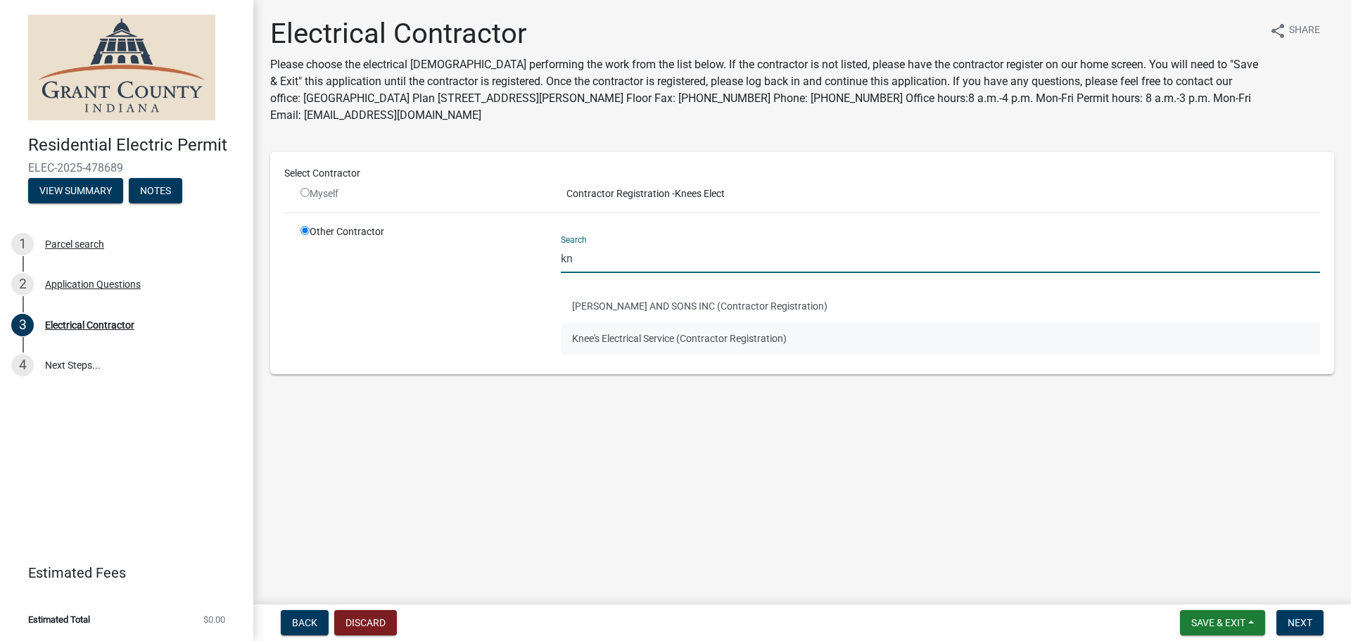
type input "kn"
drag, startPoint x: 605, startPoint y: 332, endPoint x: 619, endPoint y: 334, distance: 13.5
click at [605, 332] on button "Knee's Electrical Service (Contractor Registration)" at bounding box center [940, 338] width 759 height 32
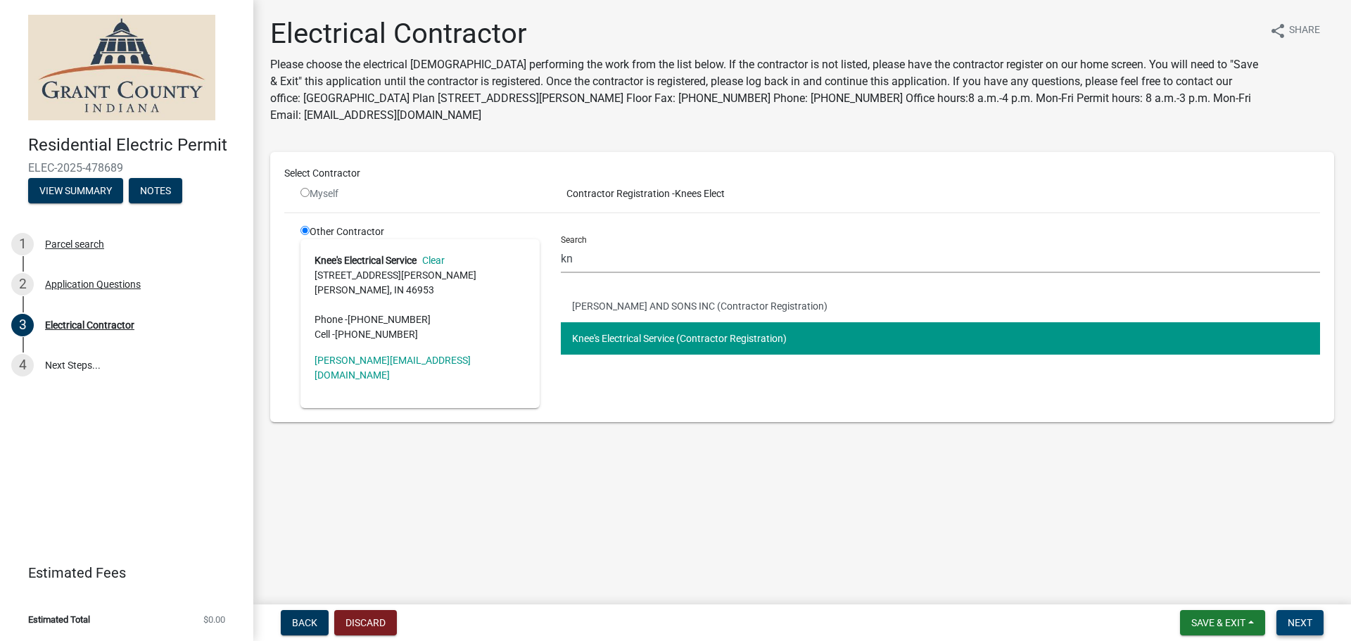
click at [1306, 622] on span "Next" at bounding box center [1300, 622] width 25 height 11
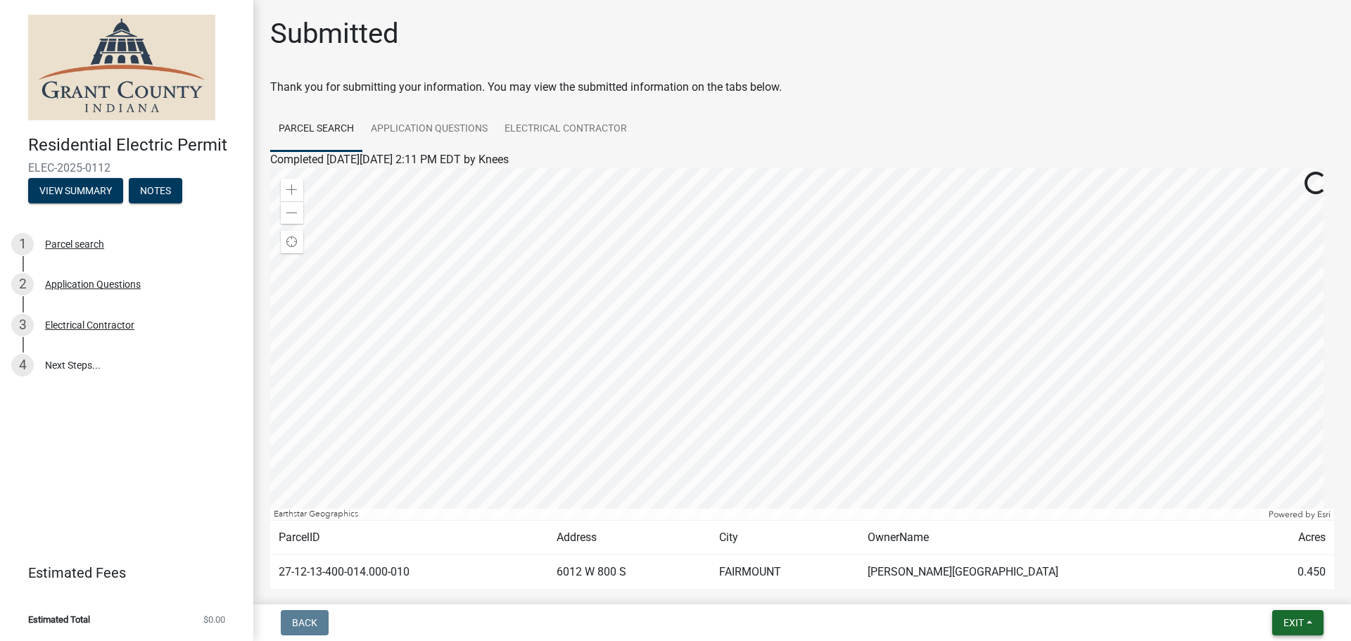
click at [1304, 621] on span "Exit" at bounding box center [1294, 622] width 20 height 11
click at [1279, 590] on button "Save & Exit" at bounding box center [1267, 586] width 113 height 34
